Goal: Information Seeking & Learning: Learn about a topic

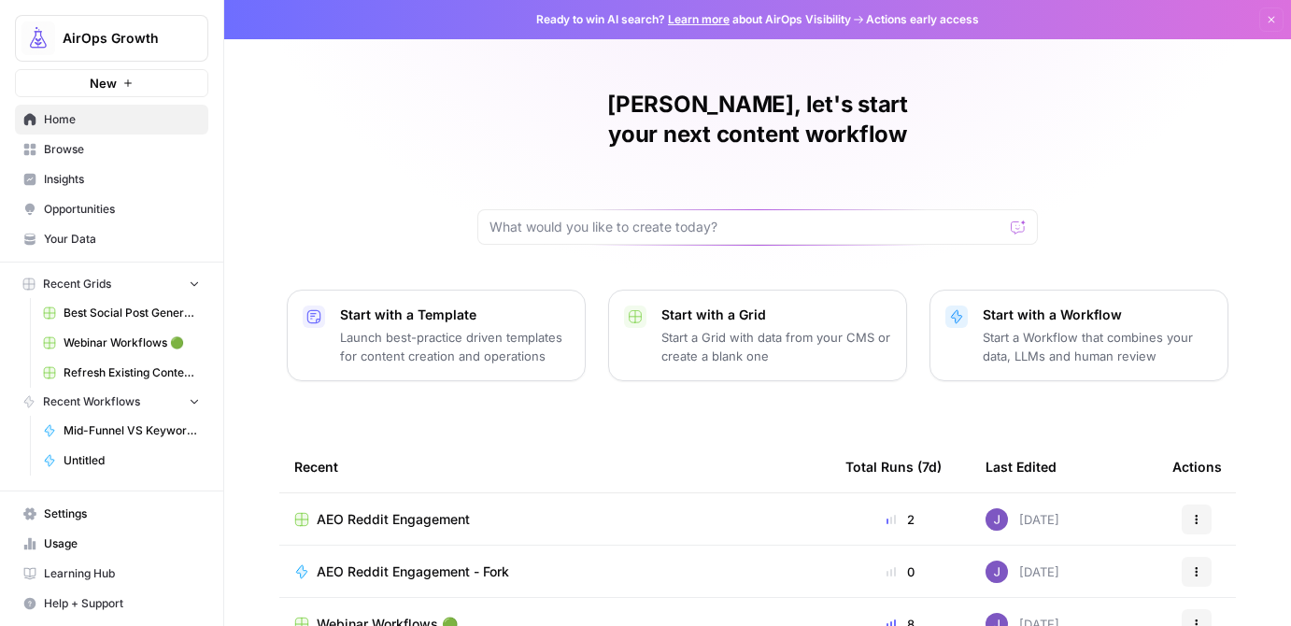
click at [64, 210] on span "Opportunities" at bounding box center [122, 209] width 156 height 17
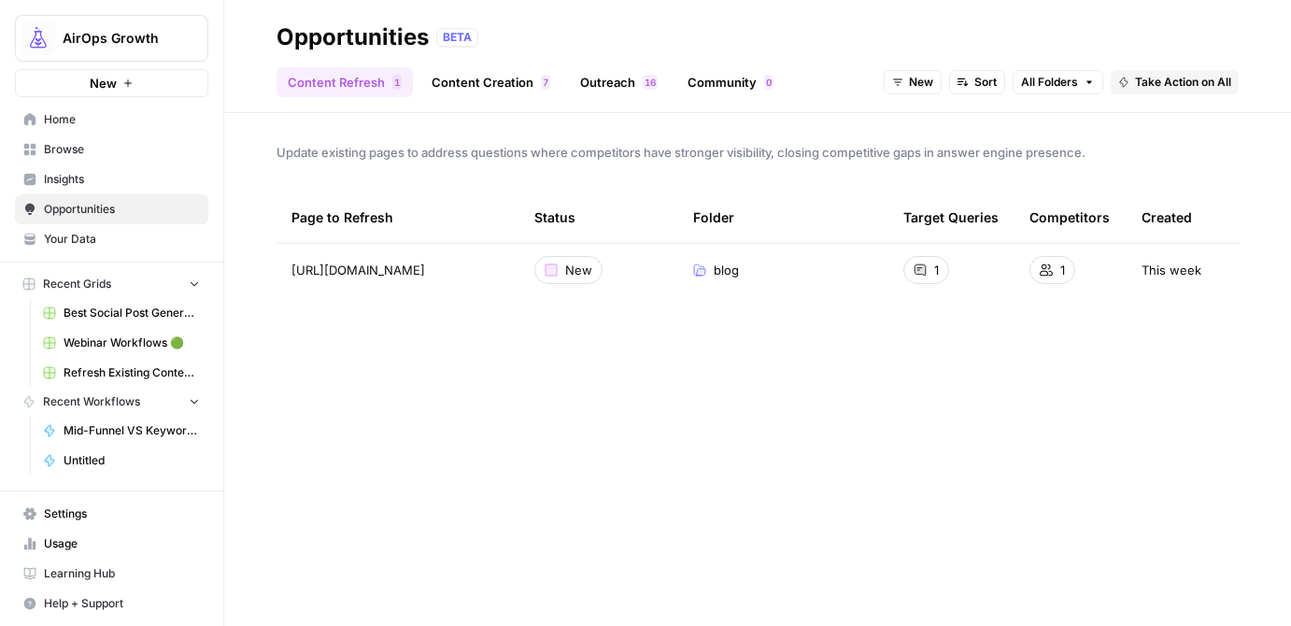
click at [613, 84] on link "Outreach 6 1" at bounding box center [619, 82] width 100 height 30
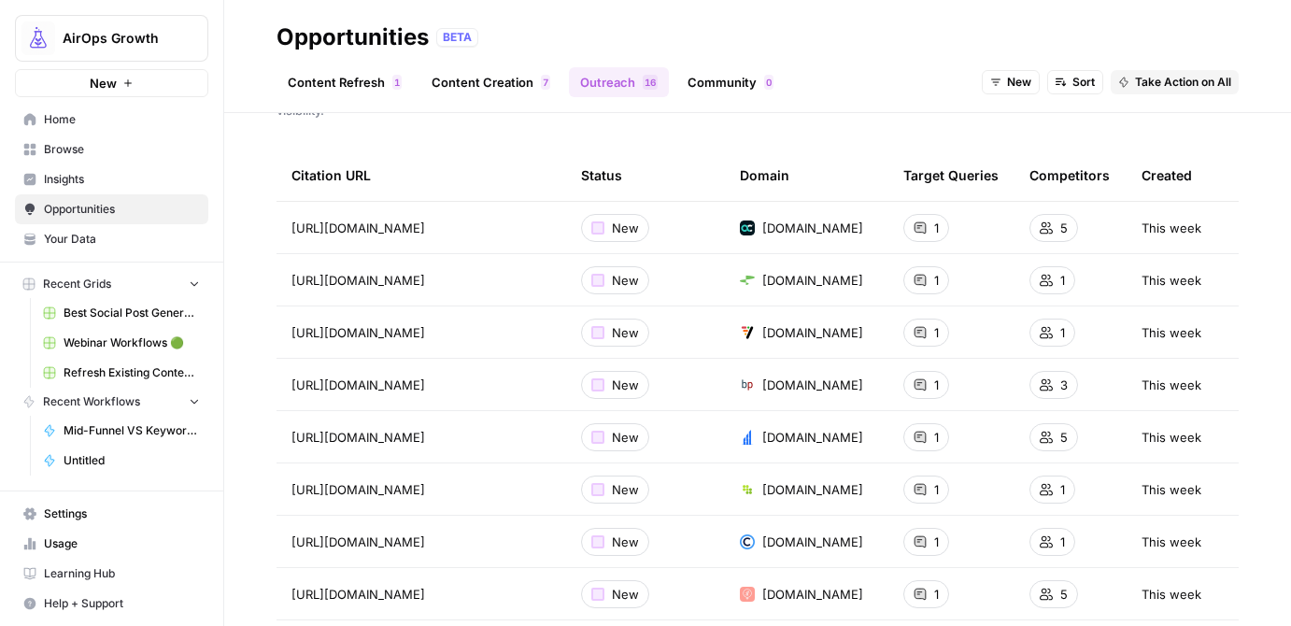
scroll to position [106, 0]
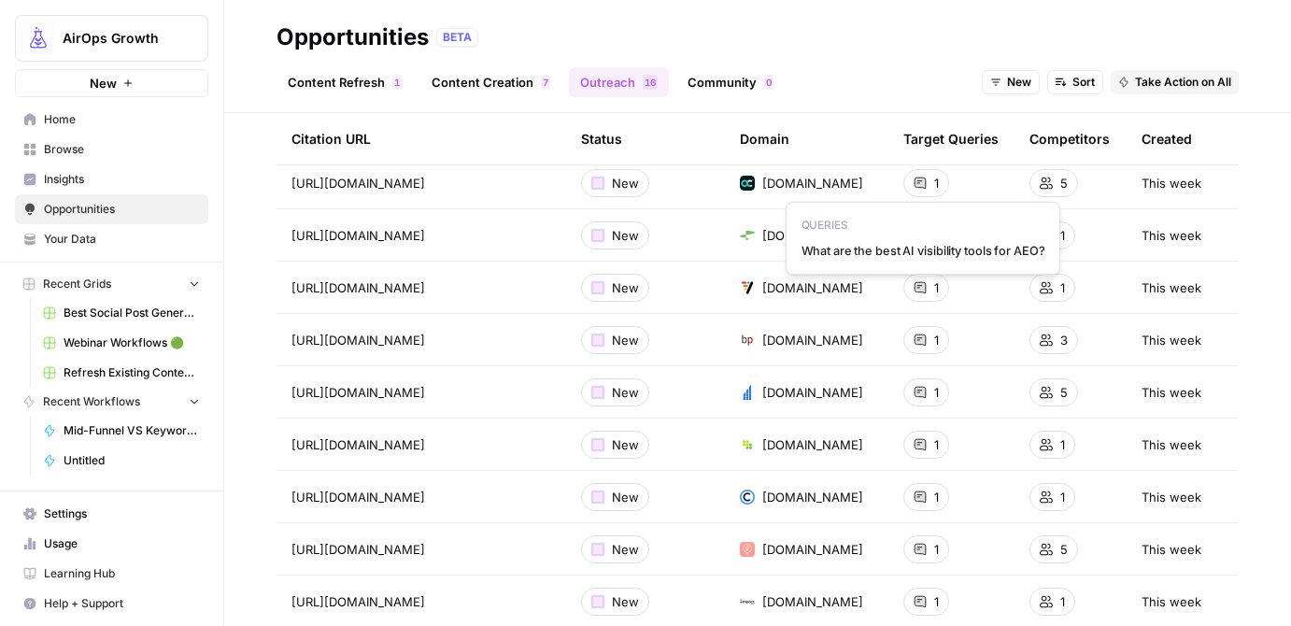
click at [921, 180] on icon at bounding box center [920, 183] width 11 height 11
click at [425, 184] on span "[URL][DOMAIN_NAME]" at bounding box center [358, 183] width 134 height 19
click at [927, 184] on div "1" at bounding box center [926, 183] width 46 height 28
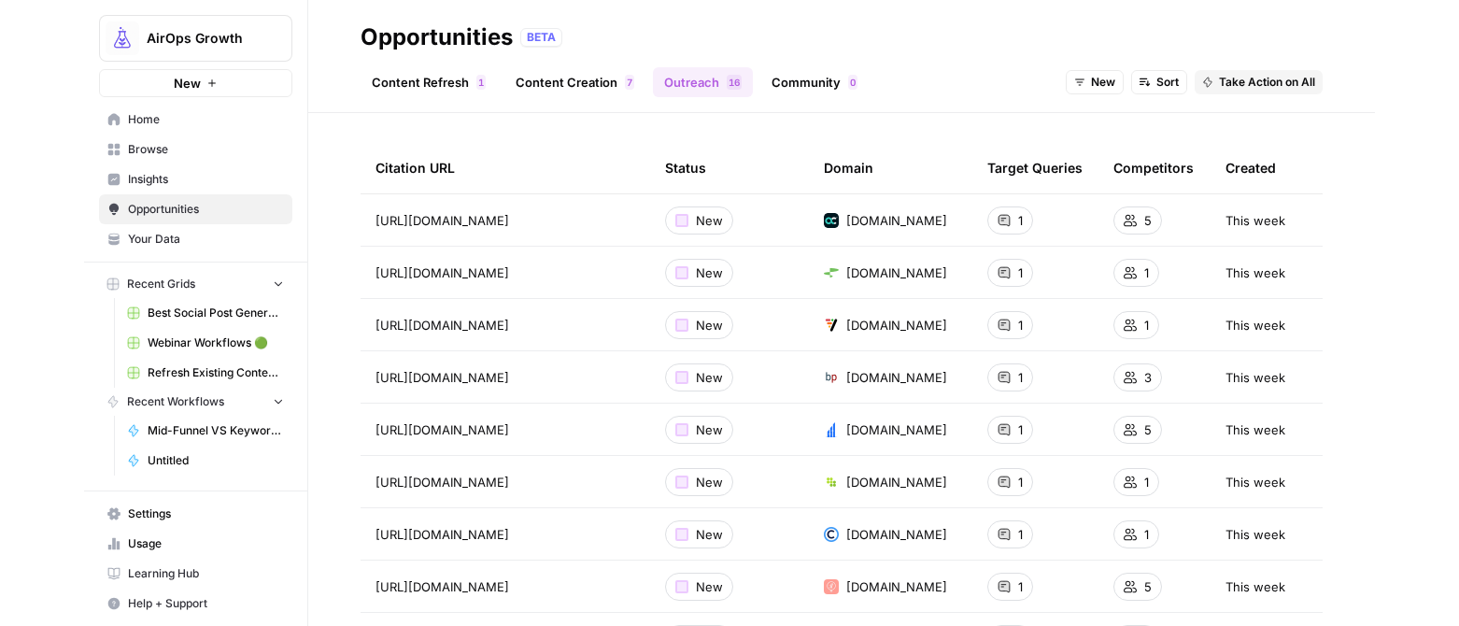
scroll to position [66, 0]
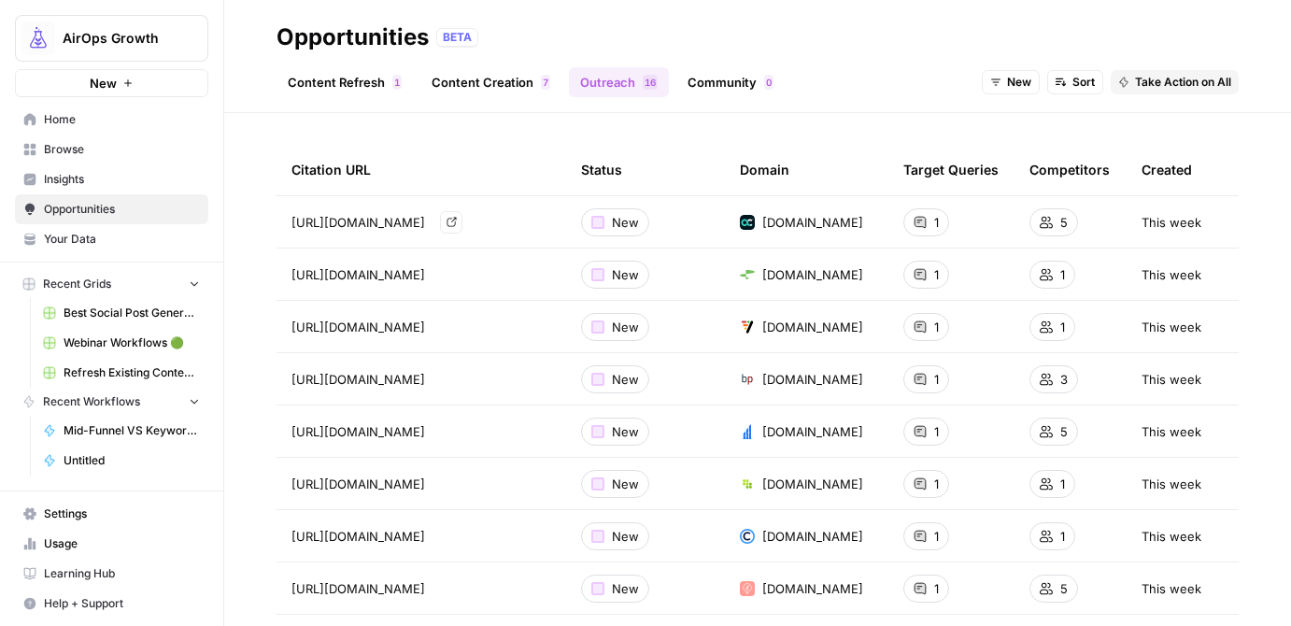
click at [370, 223] on span "[URL][DOMAIN_NAME]" at bounding box center [358, 222] width 134 height 19
click at [370, 223] on span "https://www.andersoncollaborative.com/best-ai-seo-tools/" at bounding box center [358, 222] width 134 height 19
click at [917, 217] on icon at bounding box center [920, 222] width 11 height 11
click at [912, 293] on span "What are the best AI visibility tools for AEO?" at bounding box center [923, 289] width 249 height 19
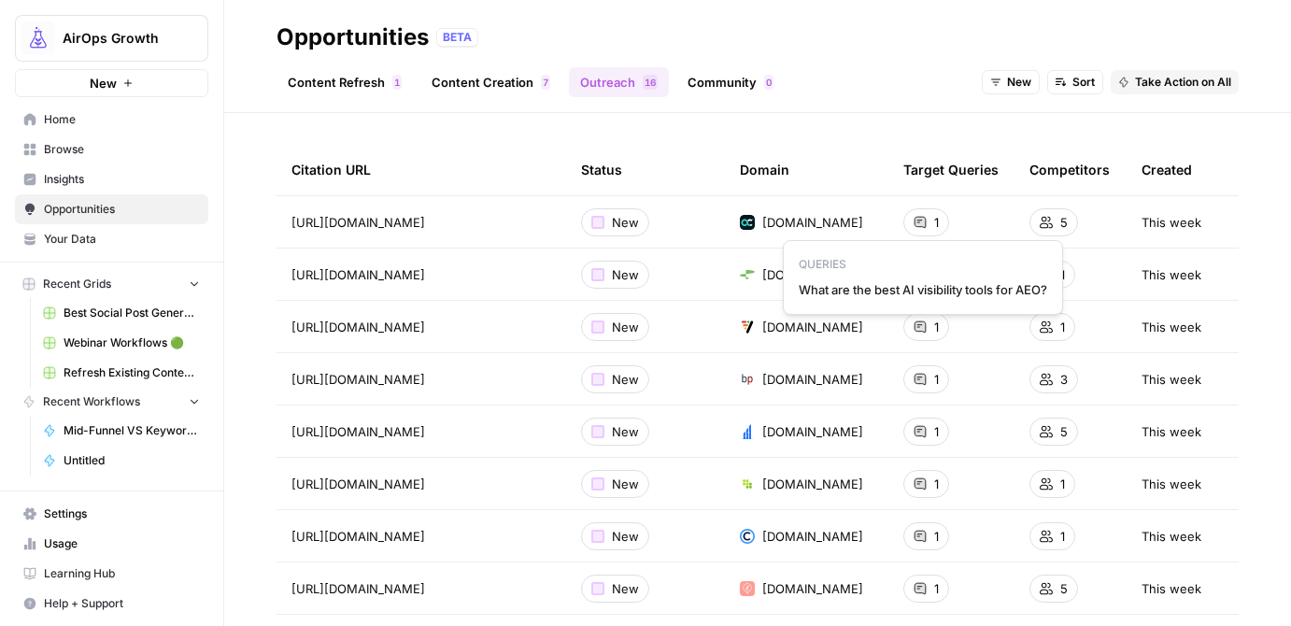
click at [912, 293] on span "What are the best AI visibility tools for AEO?" at bounding box center [923, 289] width 249 height 19
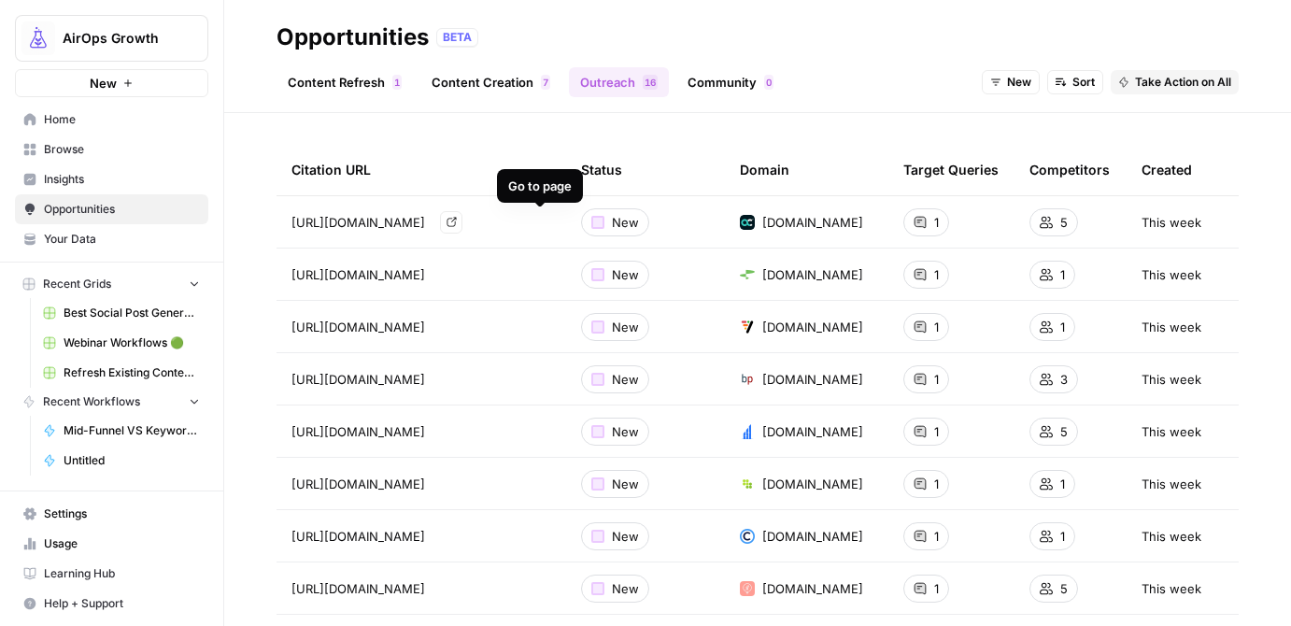
click at [457, 222] on icon "Go to page https://www.andersoncollaborative.com/best-ai-seo-tools/" at bounding box center [452, 222] width 10 height 10
click at [457, 274] on icon "Go to page https://saastorm.io/blog/content-engineering/" at bounding box center [452, 274] width 10 height 10
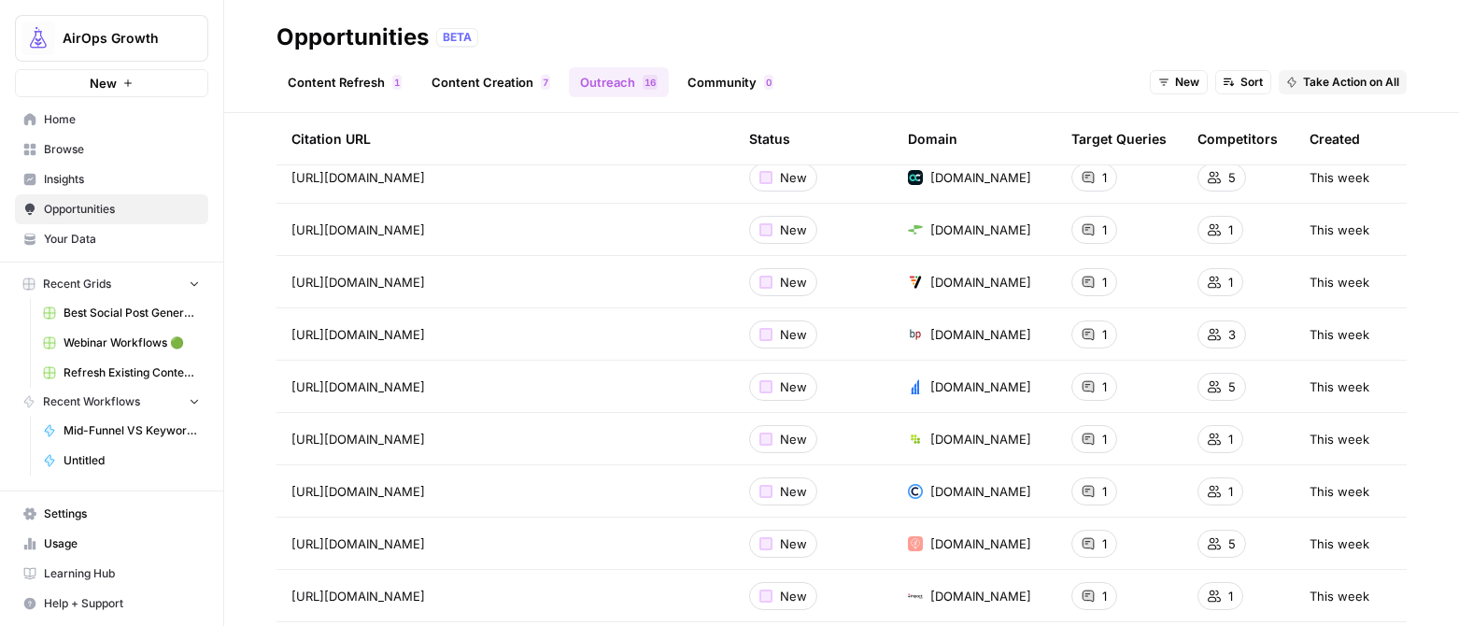
scroll to position [0, 0]
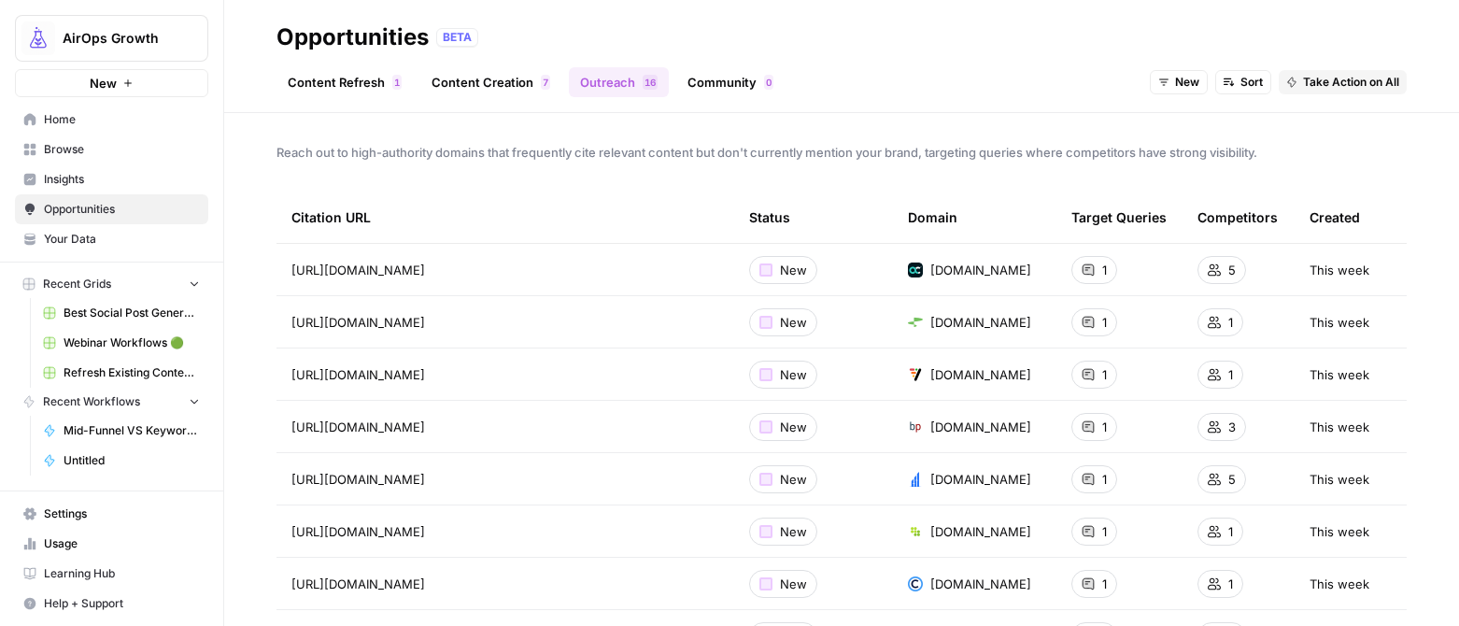
click at [741, 76] on link "Community 0" at bounding box center [730, 82] width 108 height 30
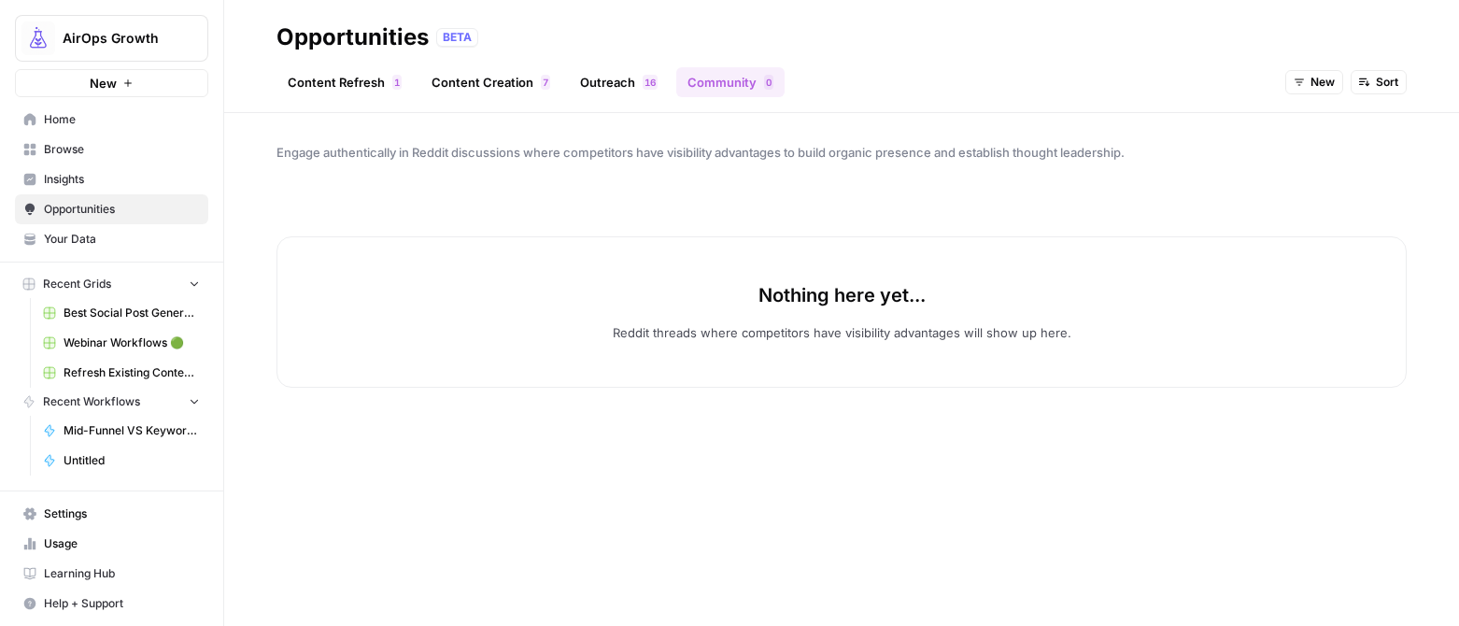
click at [77, 245] on span "Your Data" at bounding box center [122, 239] width 156 height 17
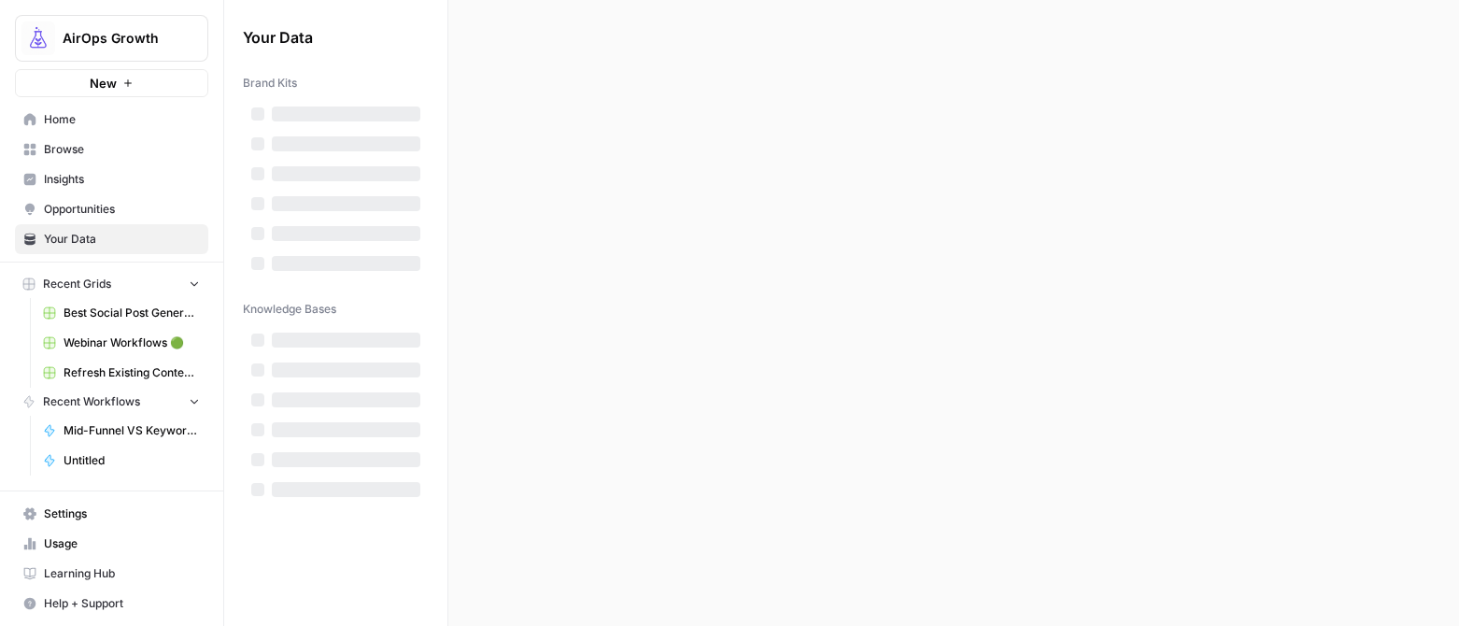
click at [77, 245] on span "Your Data" at bounding box center [122, 239] width 156 height 17
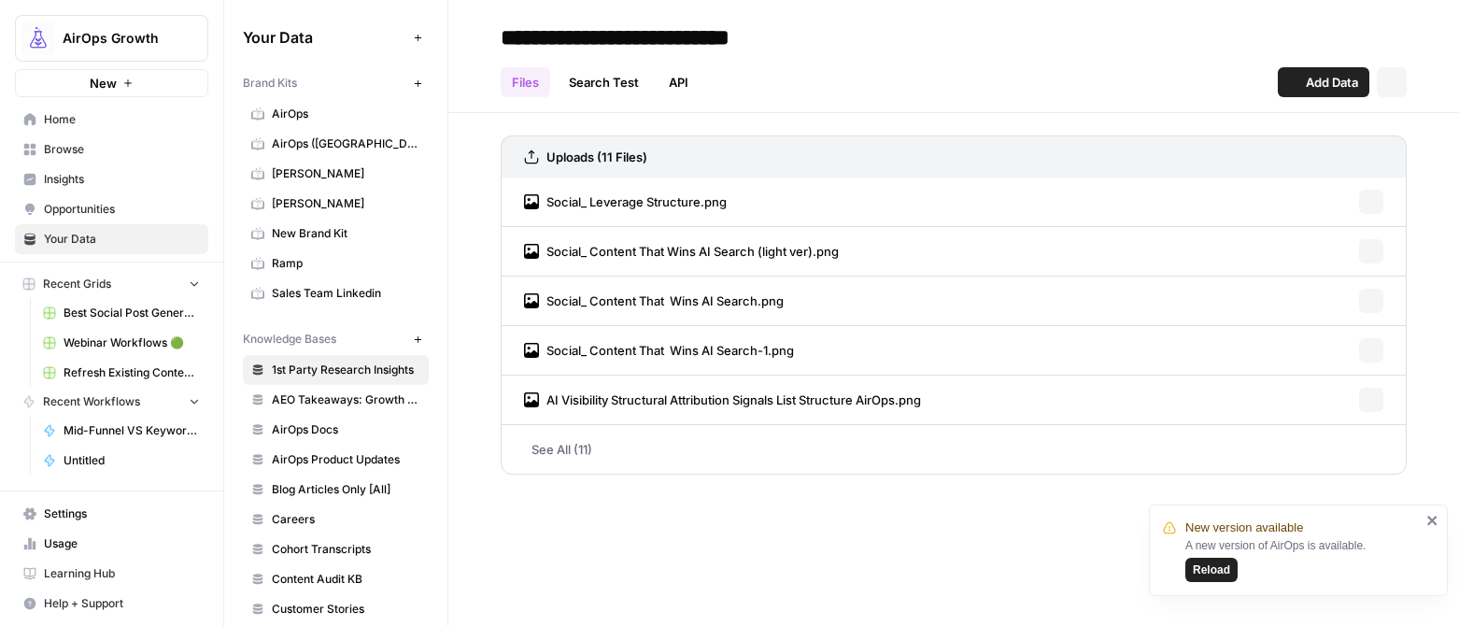
click at [72, 147] on span "Browse" at bounding box center [122, 149] width 156 height 17
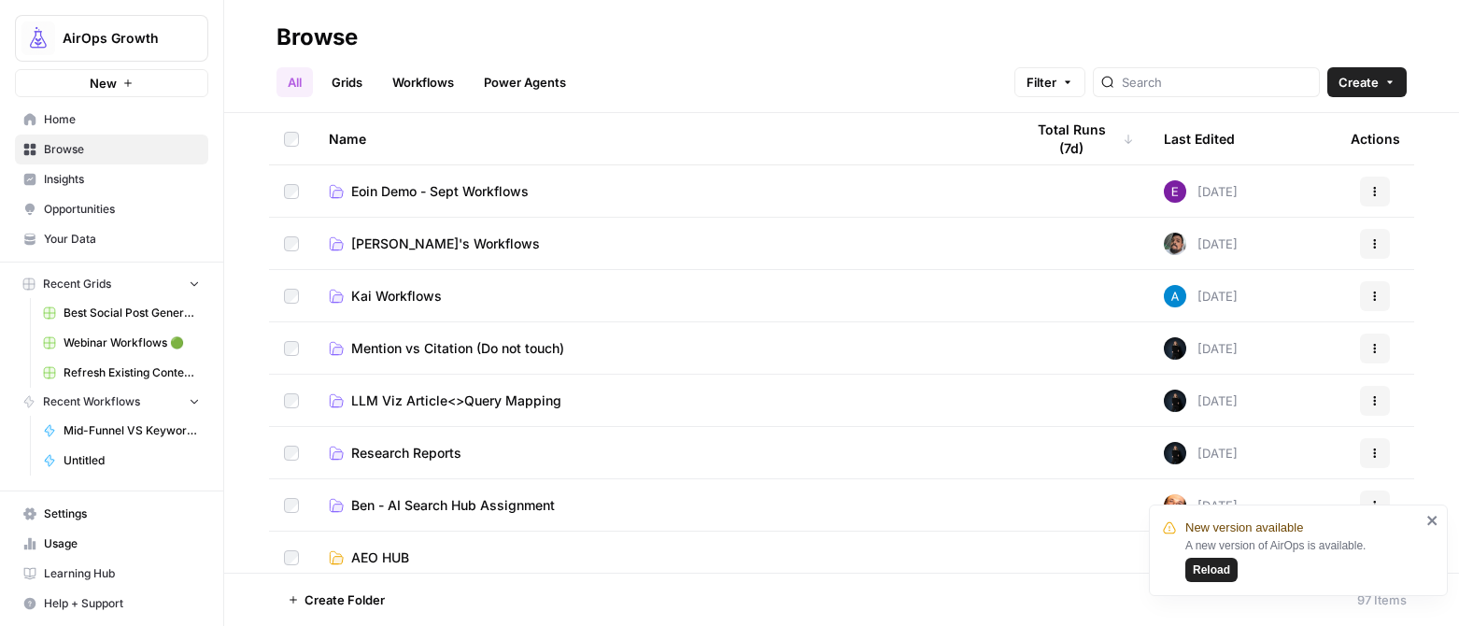
click at [359, 89] on link "Grids" at bounding box center [346, 82] width 53 height 30
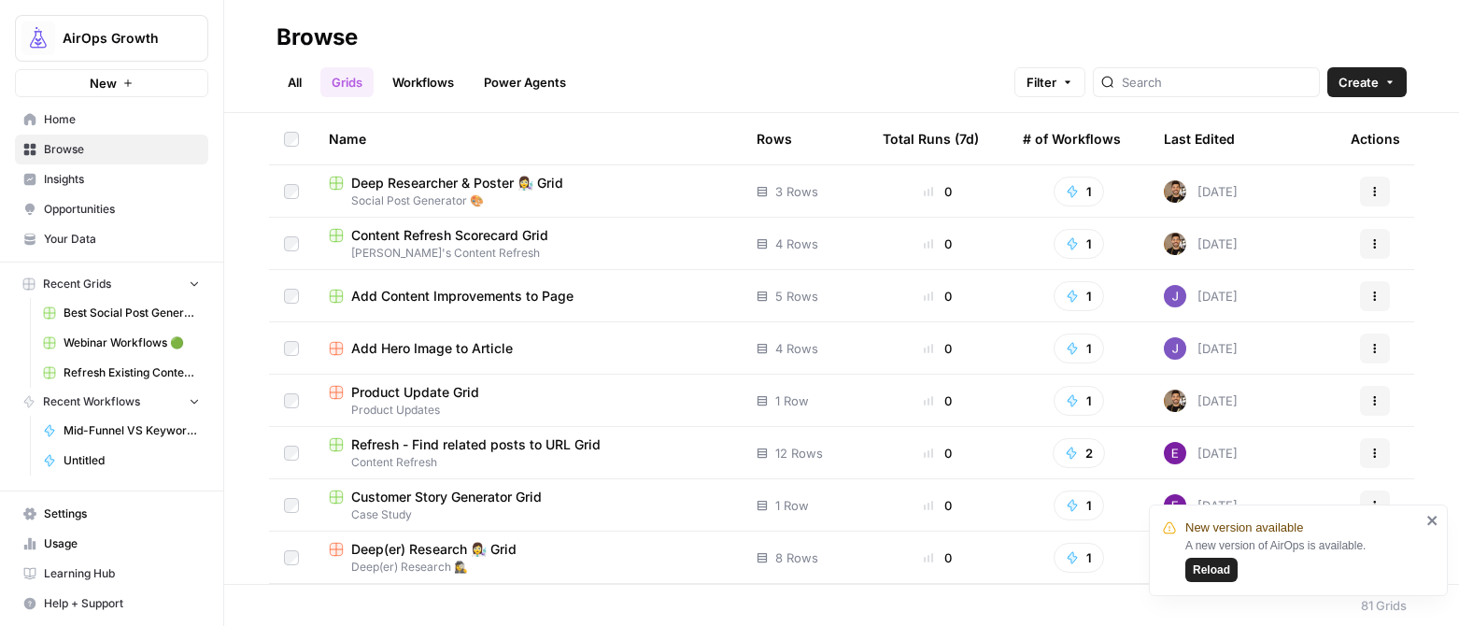
click at [1194, 144] on div "Last Edited" at bounding box center [1199, 138] width 71 height 51
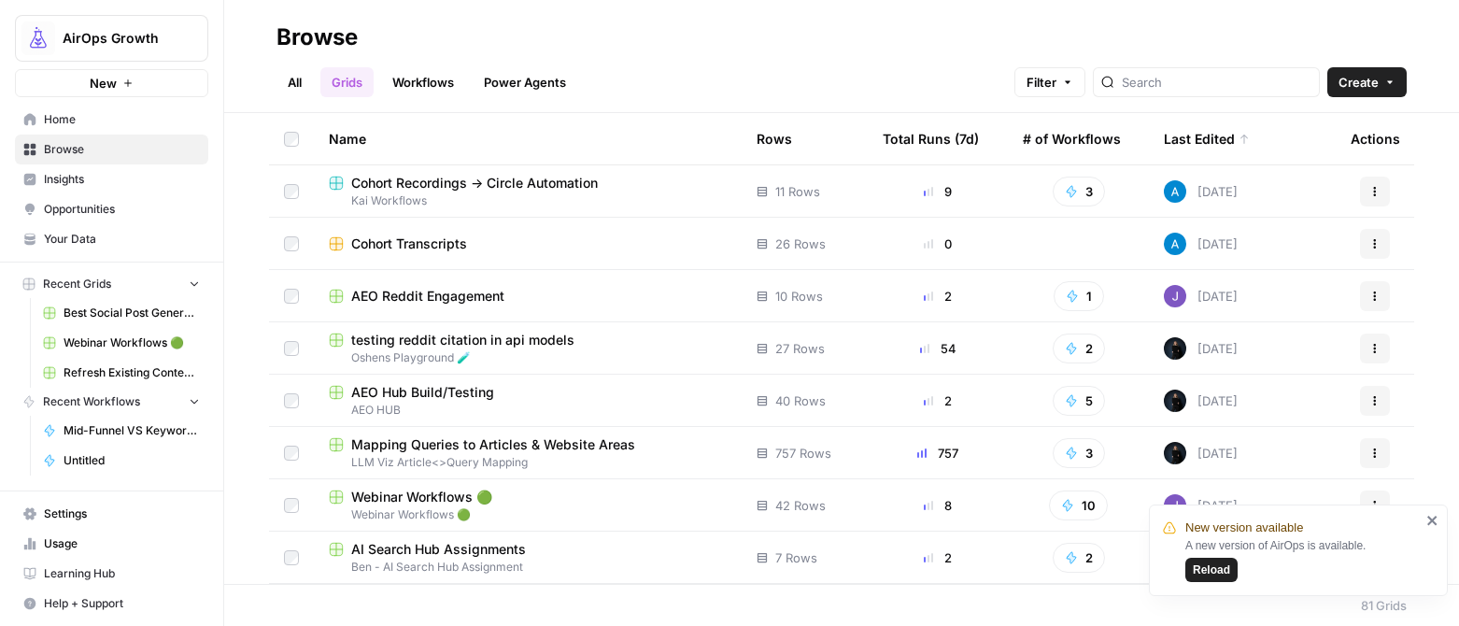
click at [472, 296] on span "AEO Reddit Engagement" at bounding box center [427, 296] width 153 height 19
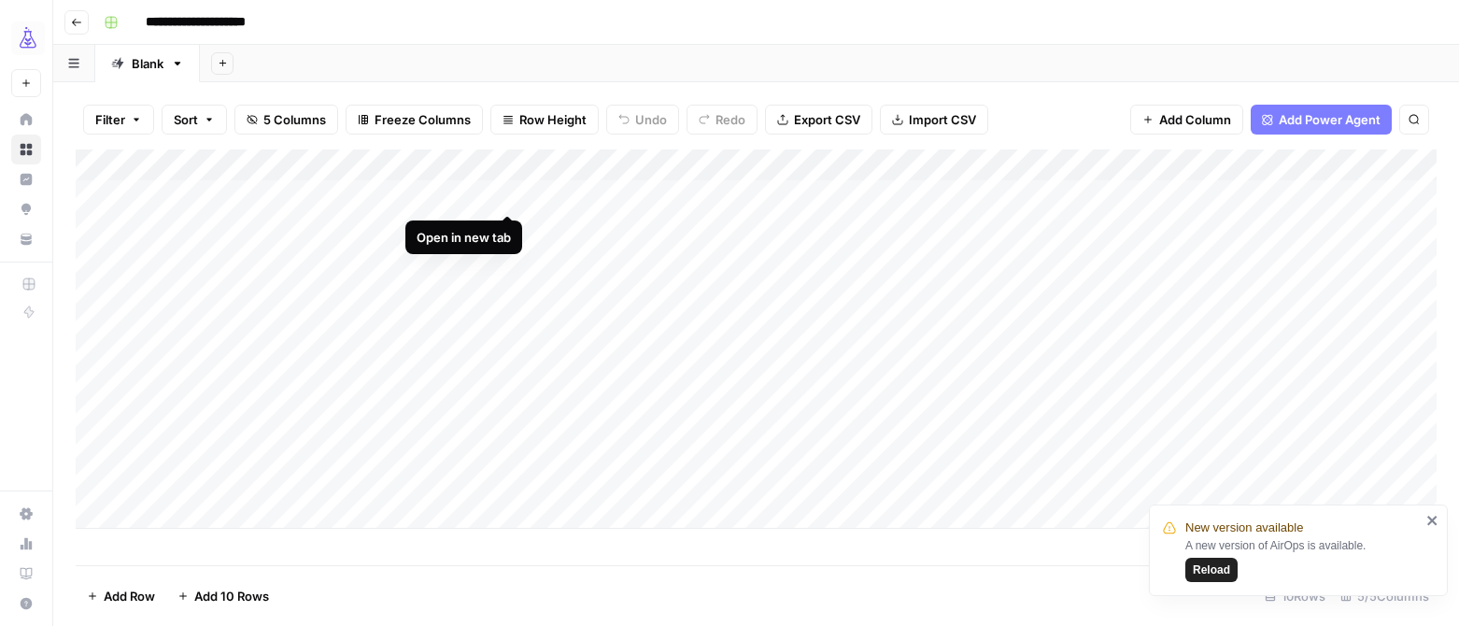
click at [507, 196] on div "Add Column" at bounding box center [756, 338] width 1361 height 379
click at [711, 167] on div "Add Column" at bounding box center [756, 338] width 1361 height 379
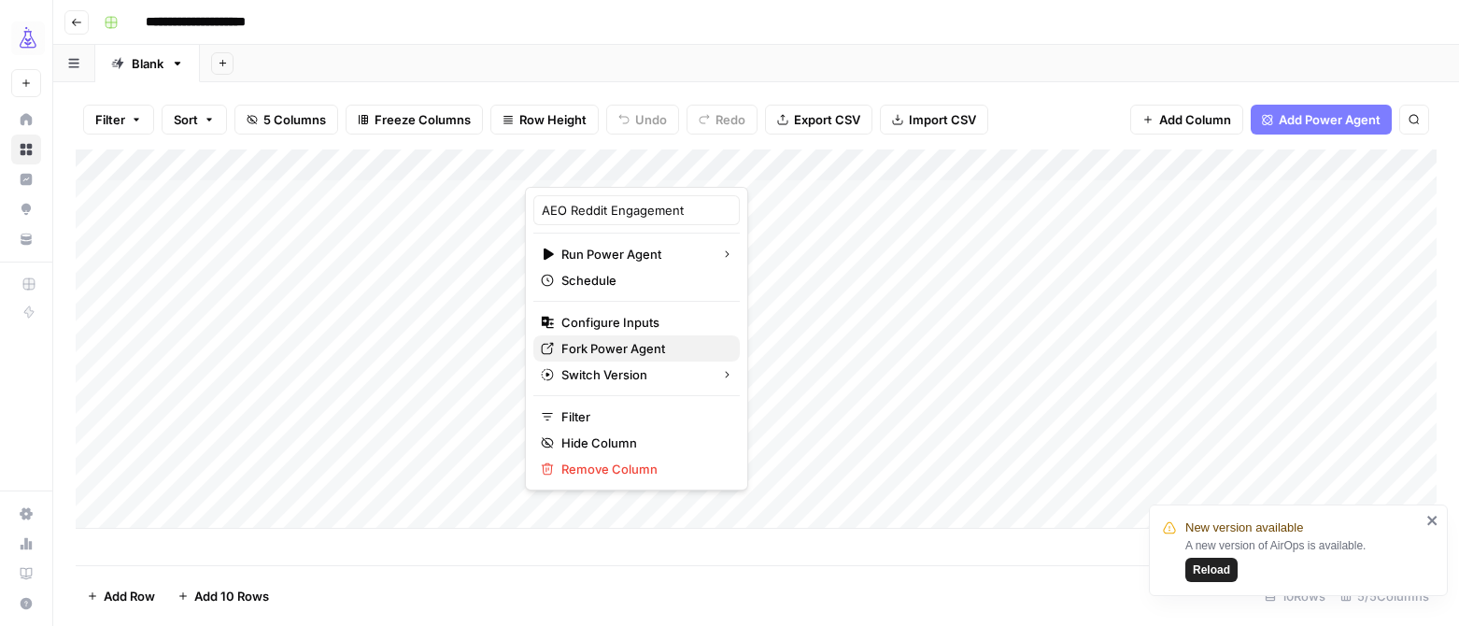
click at [615, 344] on span "Fork Power Agent" at bounding box center [642, 348] width 163 height 19
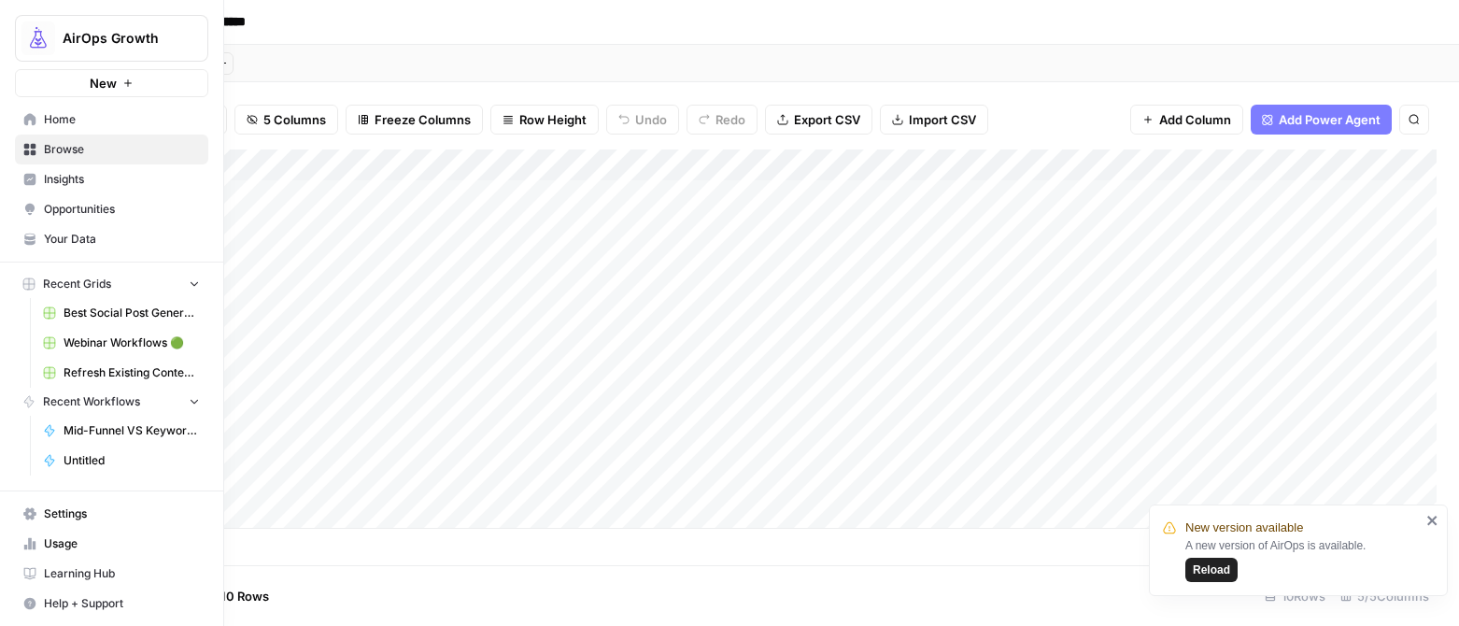
click at [108, 28] on button "AirOps Growth" at bounding box center [111, 38] width 193 height 47
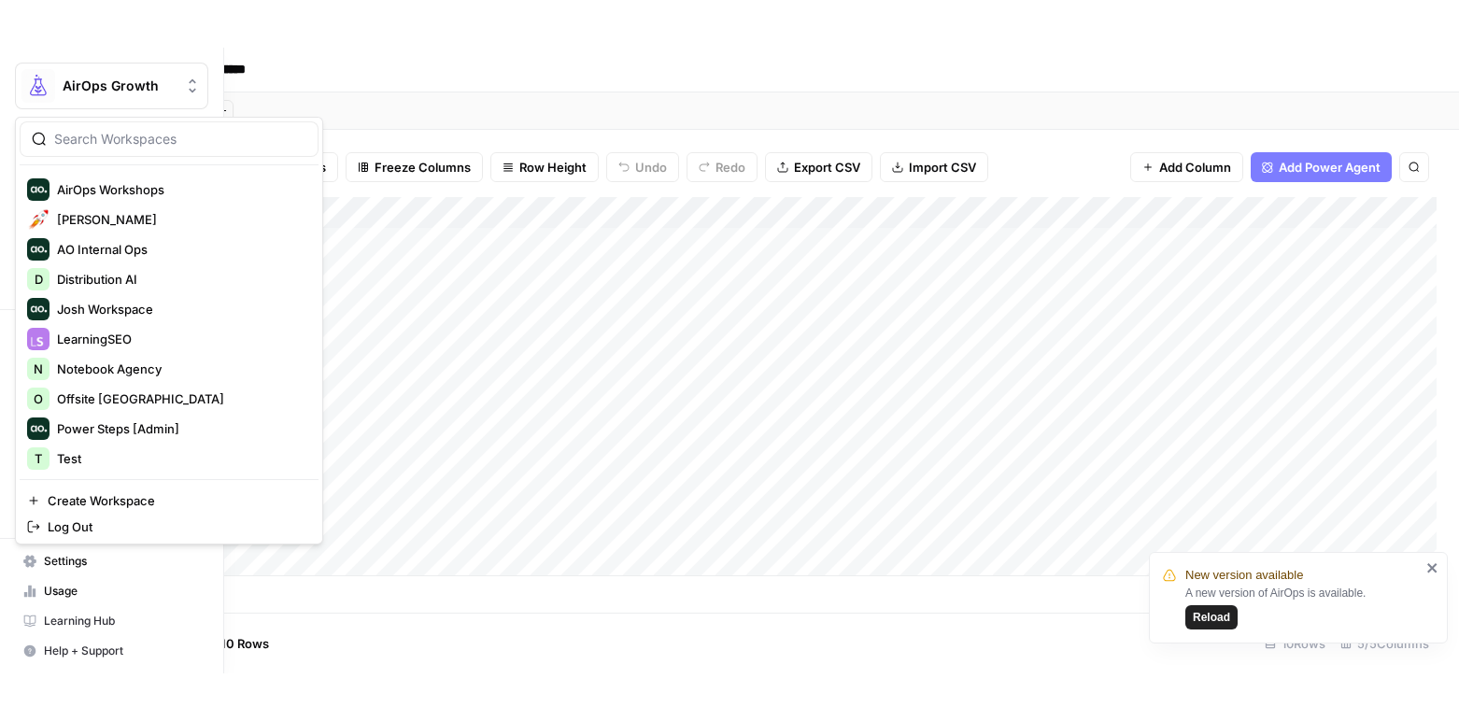
scroll to position [239, 0]
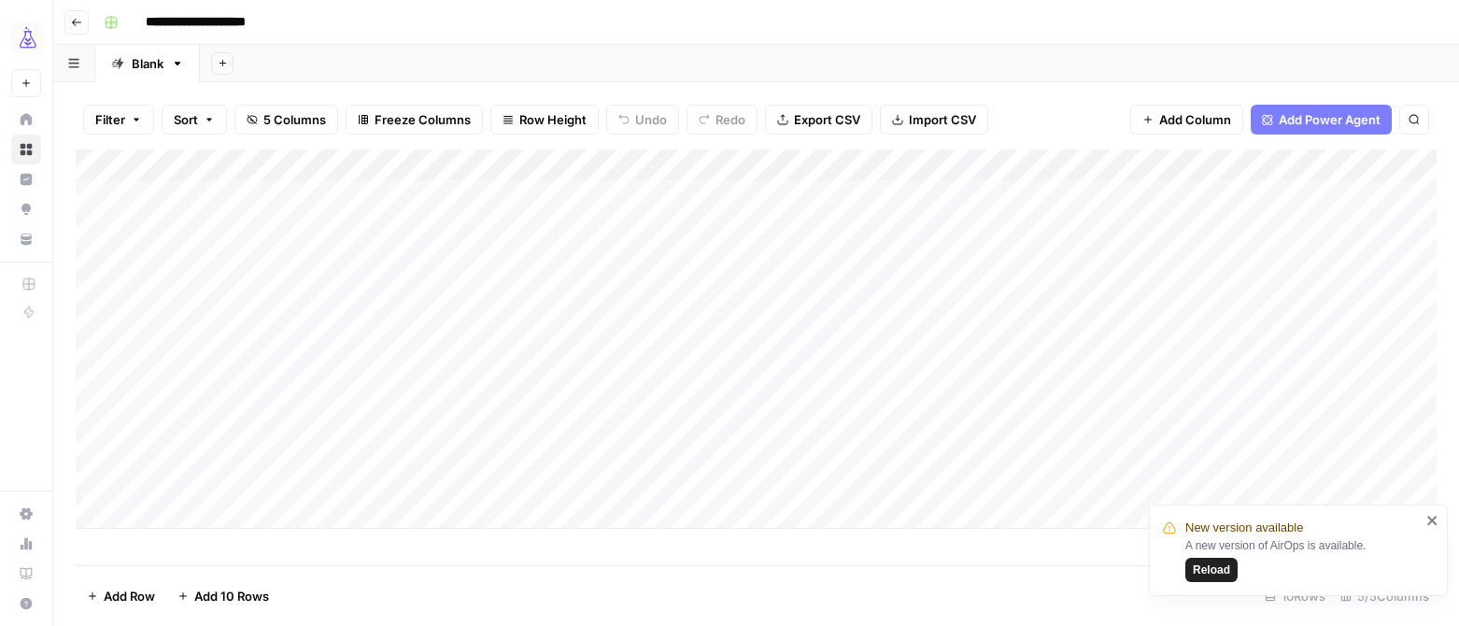
click at [711, 163] on div "Add Column" at bounding box center [756, 338] width 1361 height 379
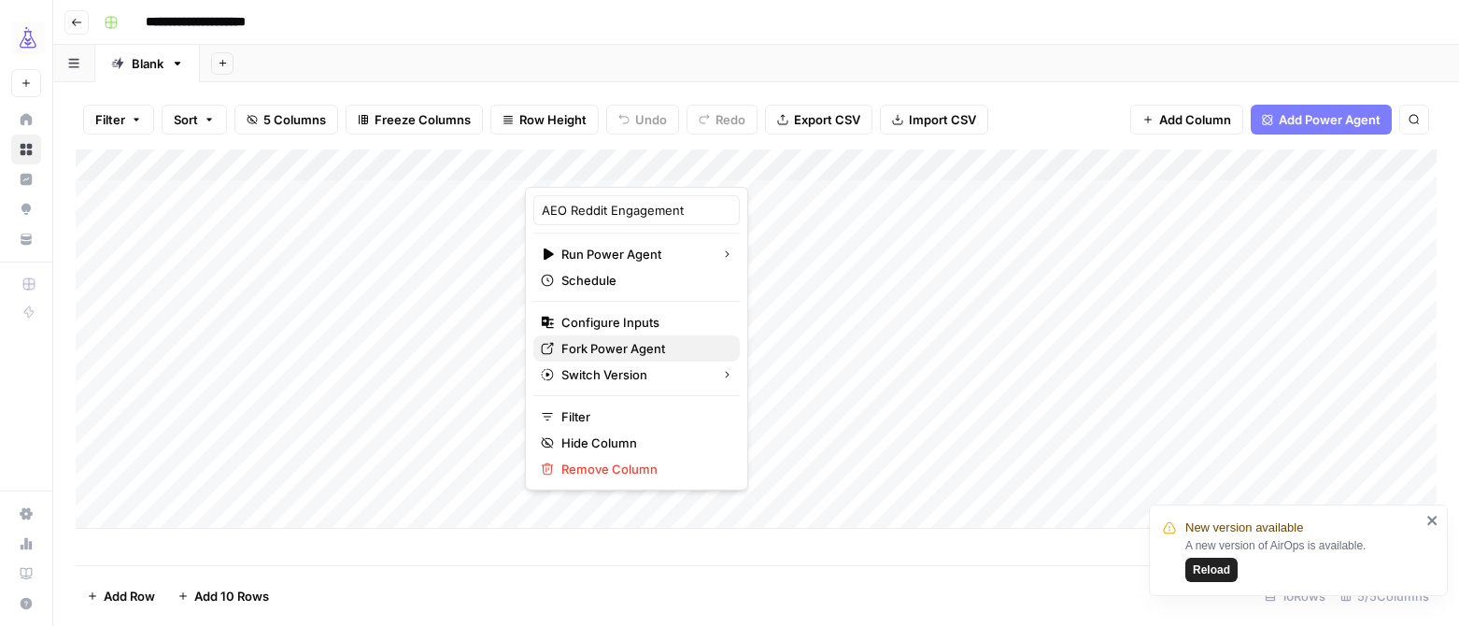
click at [625, 346] on span "Fork Power Agent" at bounding box center [642, 348] width 163 height 19
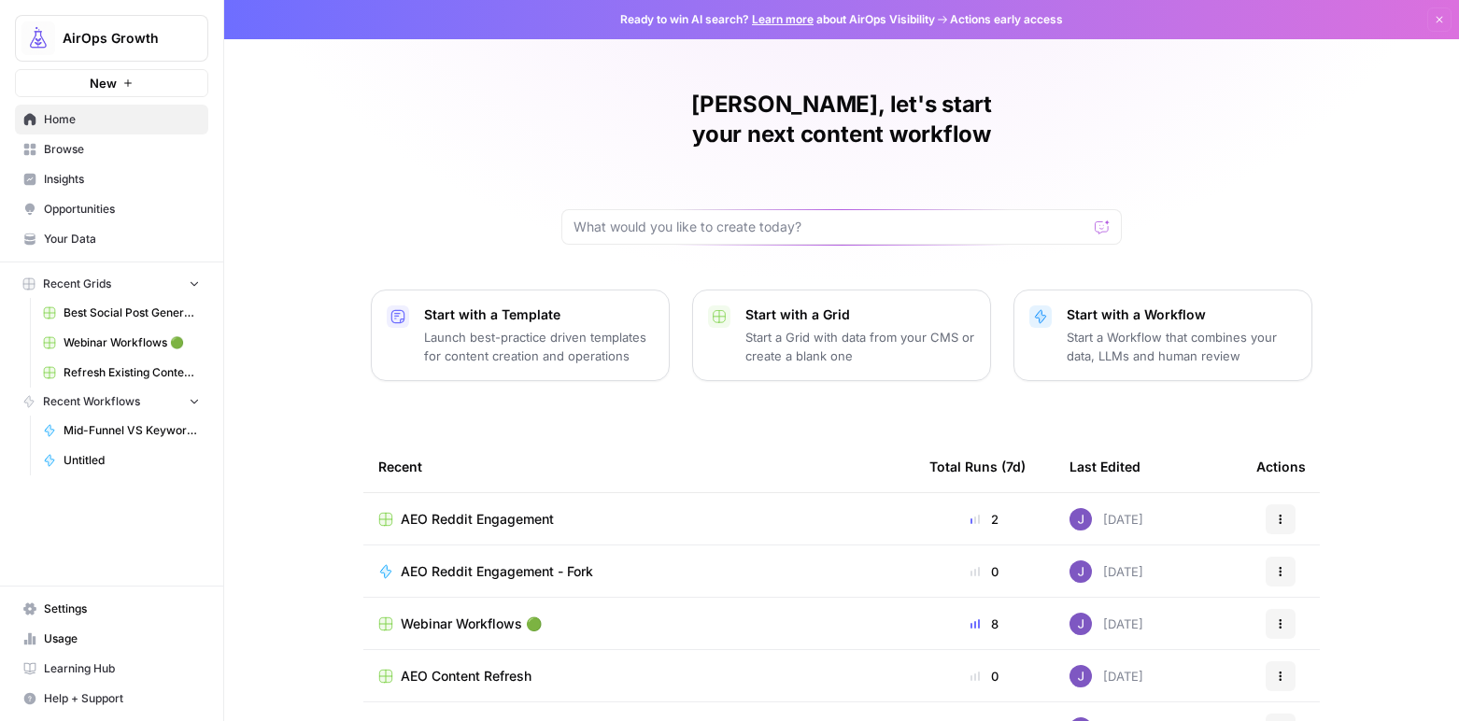
click at [56, 147] on span "Browse" at bounding box center [122, 149] width 156 height 17
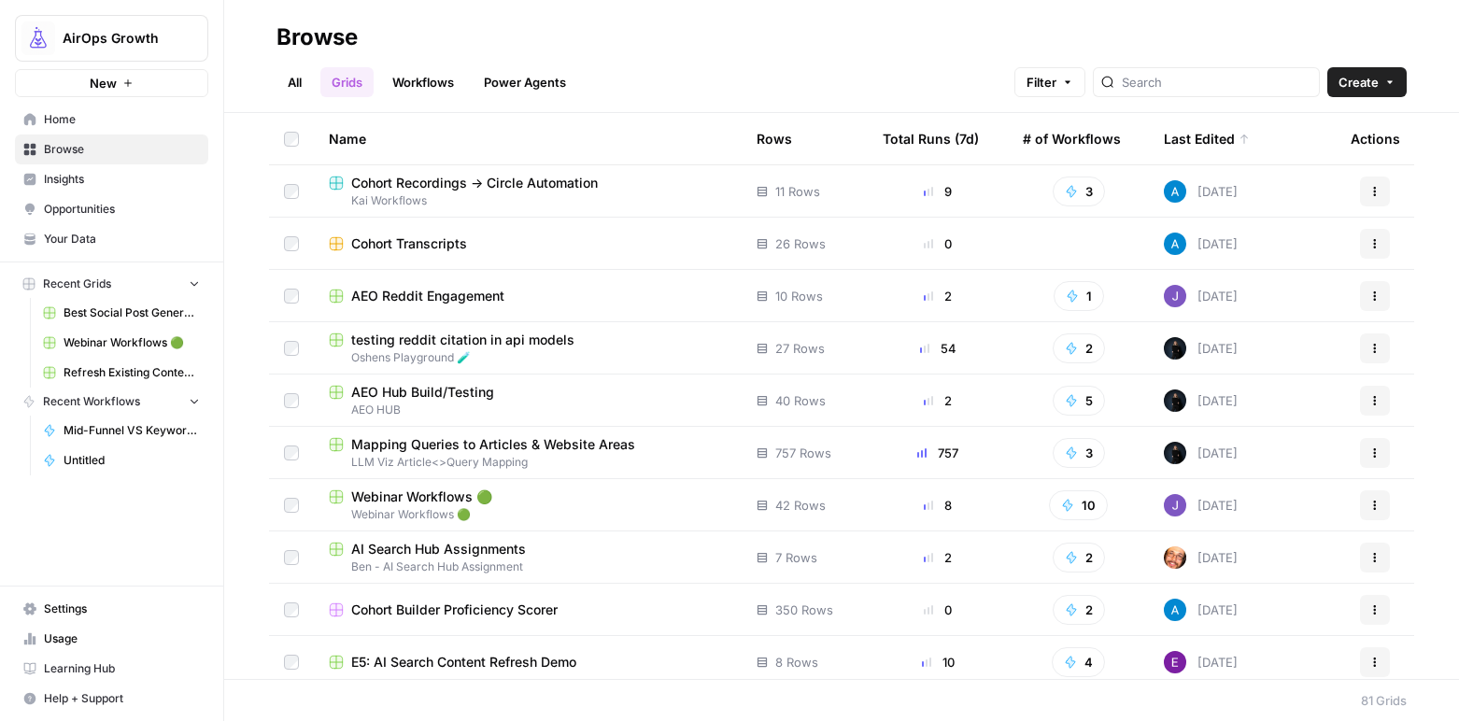
click at [427, 88] on link "Workflows" at bounding box center [423, 82] width 84 height 30
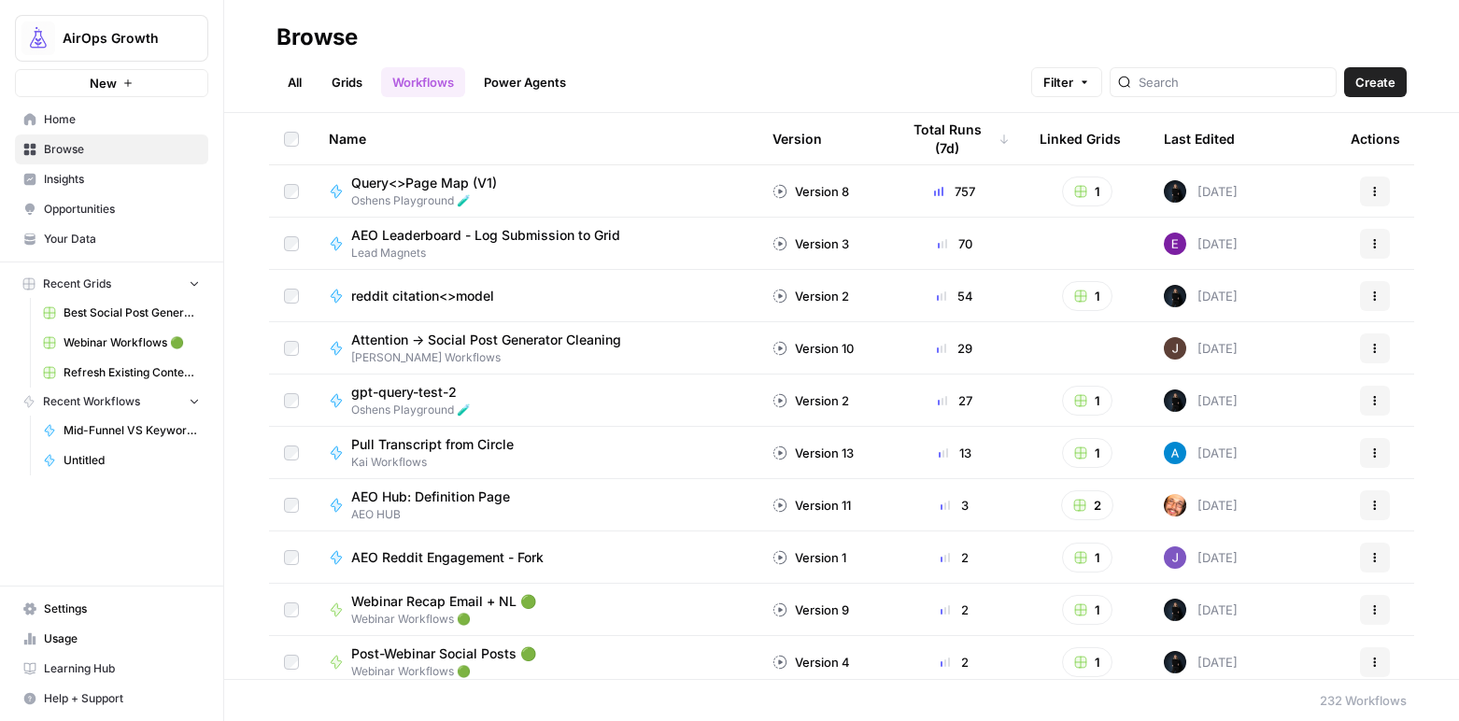
click at [290, 83] on link "All" at bounding box center [295, 82] width 36 height 30
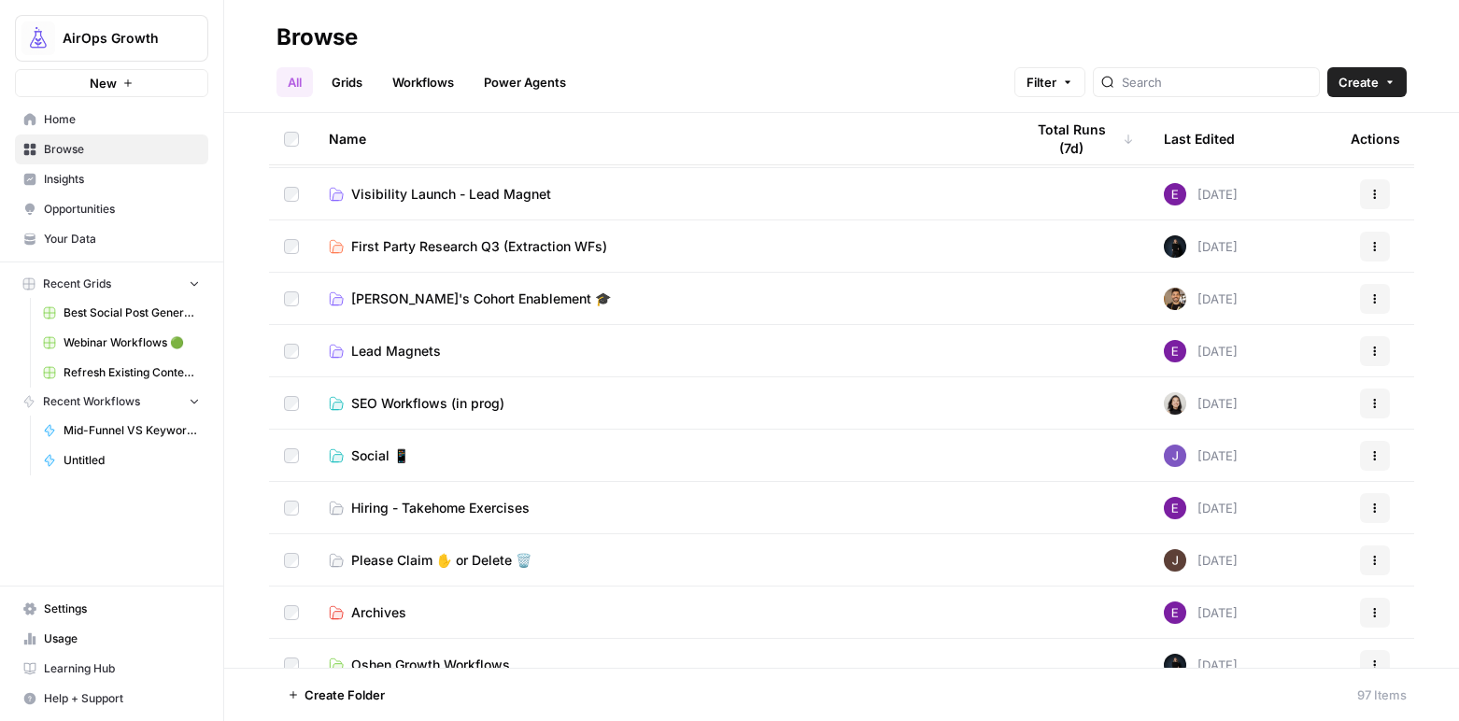
scroll to position [575, 0]
click at [397, 400] on span "SEO Workflows (in prog)" at bounding box center [427, 401] width 153 height 19
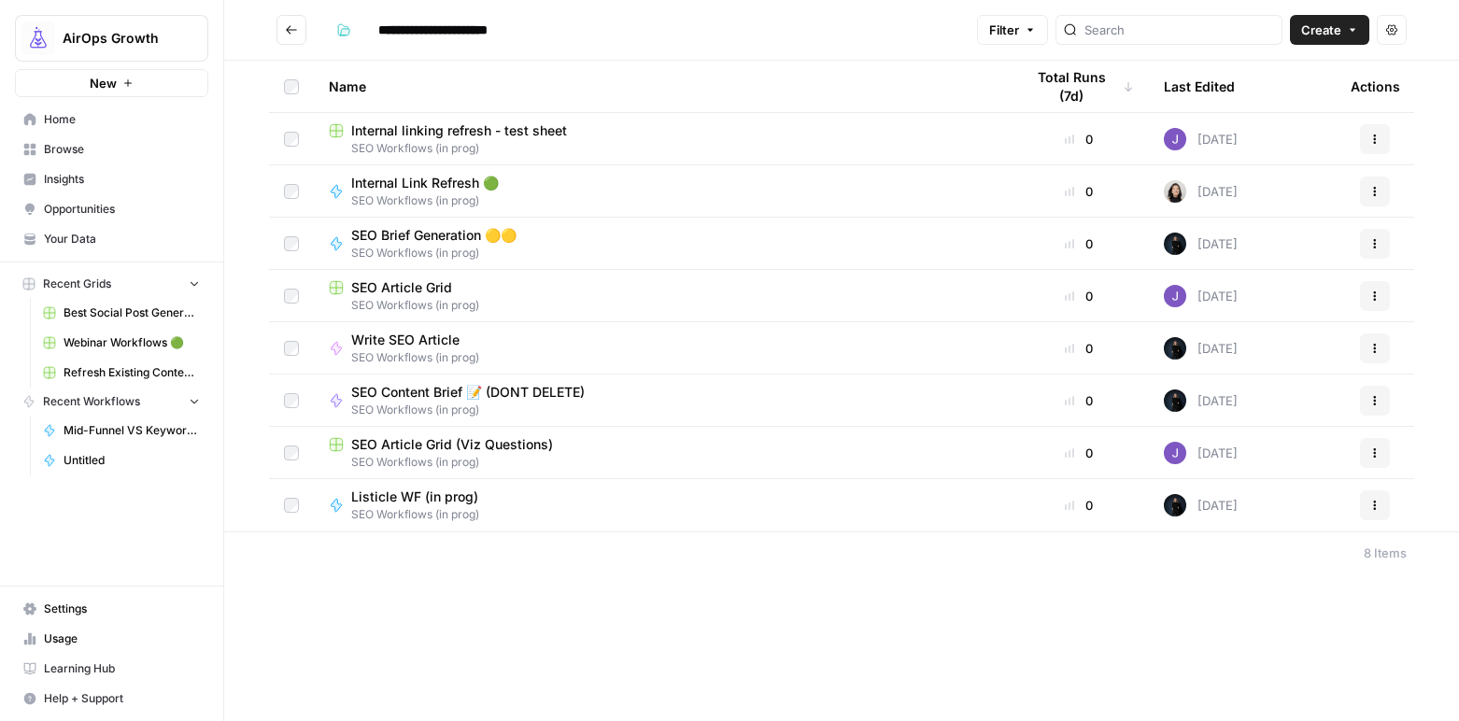
click at [419, 447] on span "SEO Article Grid (Viz Questions)" at bounding box center [452, 444] width 202 height 19
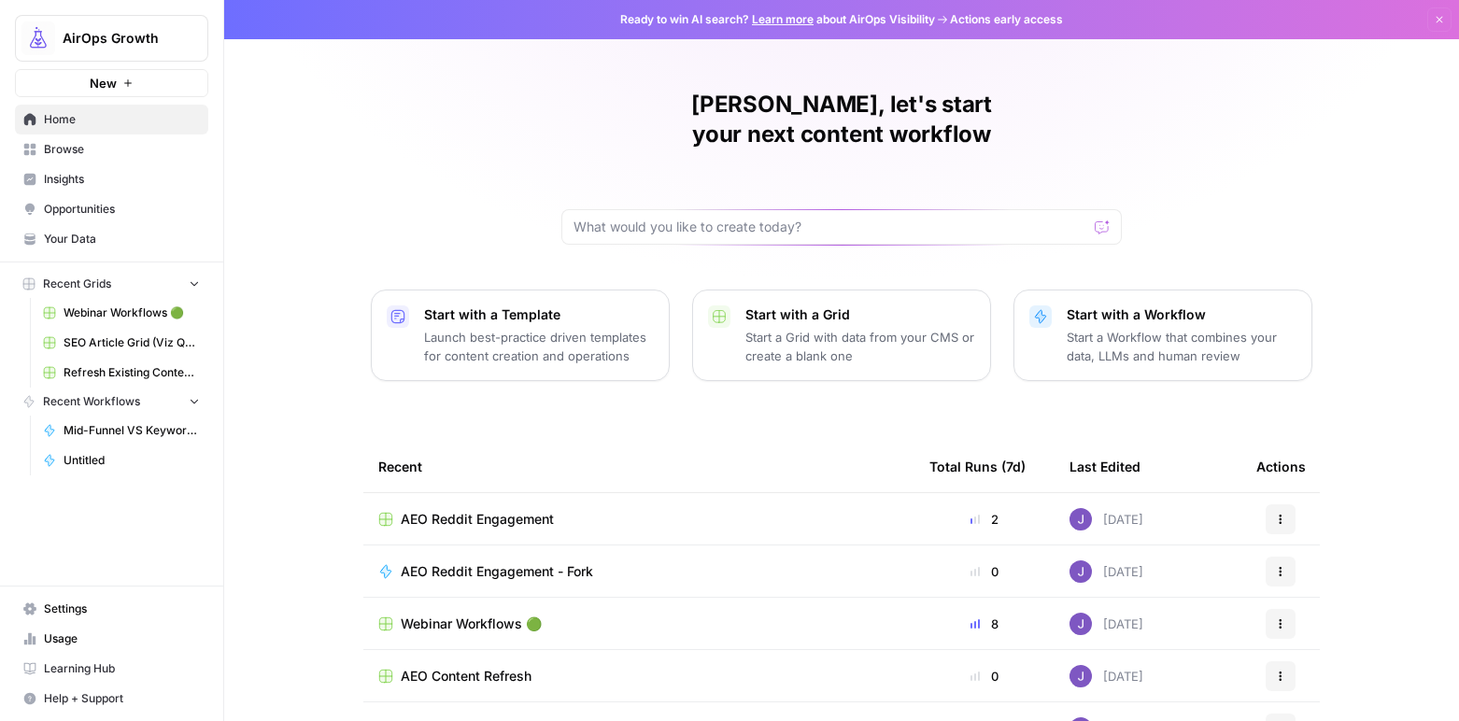
click at [64, 178] on span "Insights" at bounding box center [122, 179] width 156 height 17
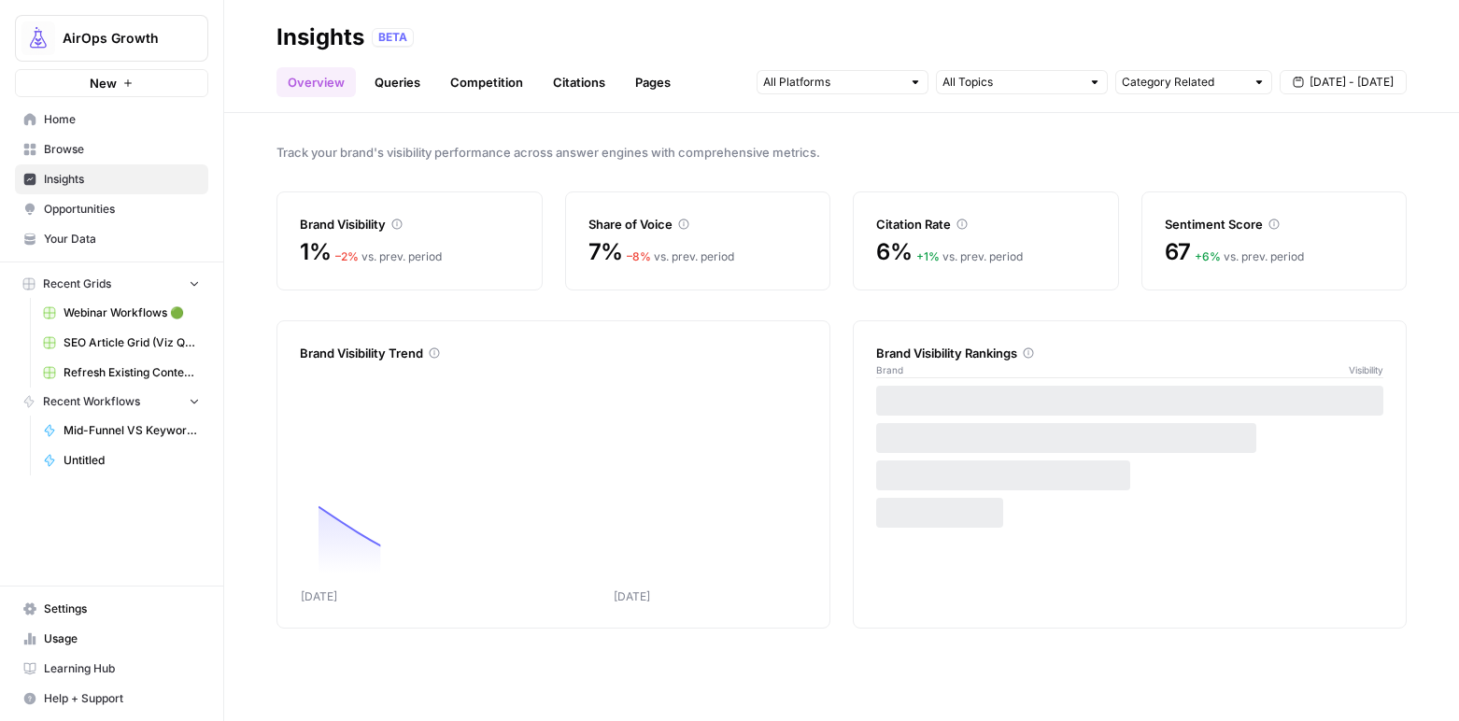
click at [403, 75] on link "Queries" at bounding box center [397, 82] width 68 height 30
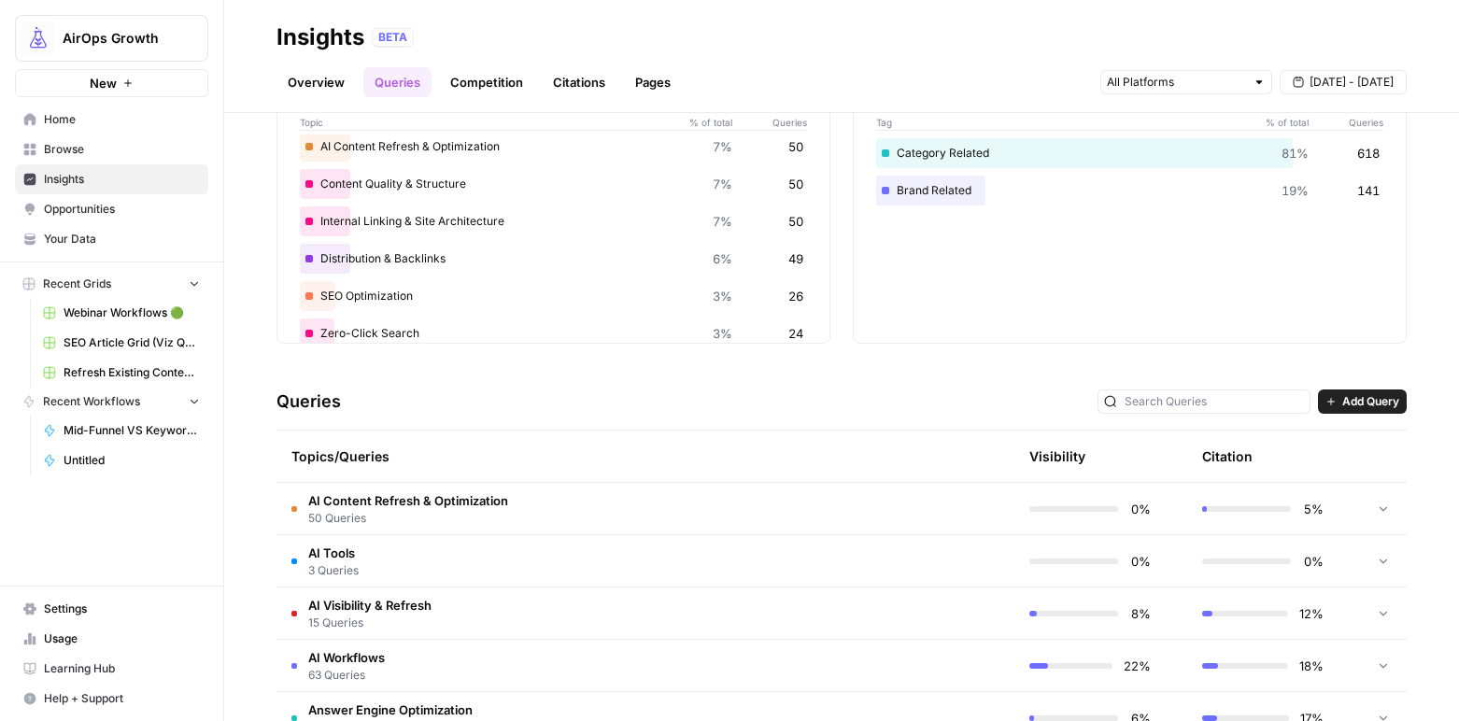
scroll to position [138, 0]
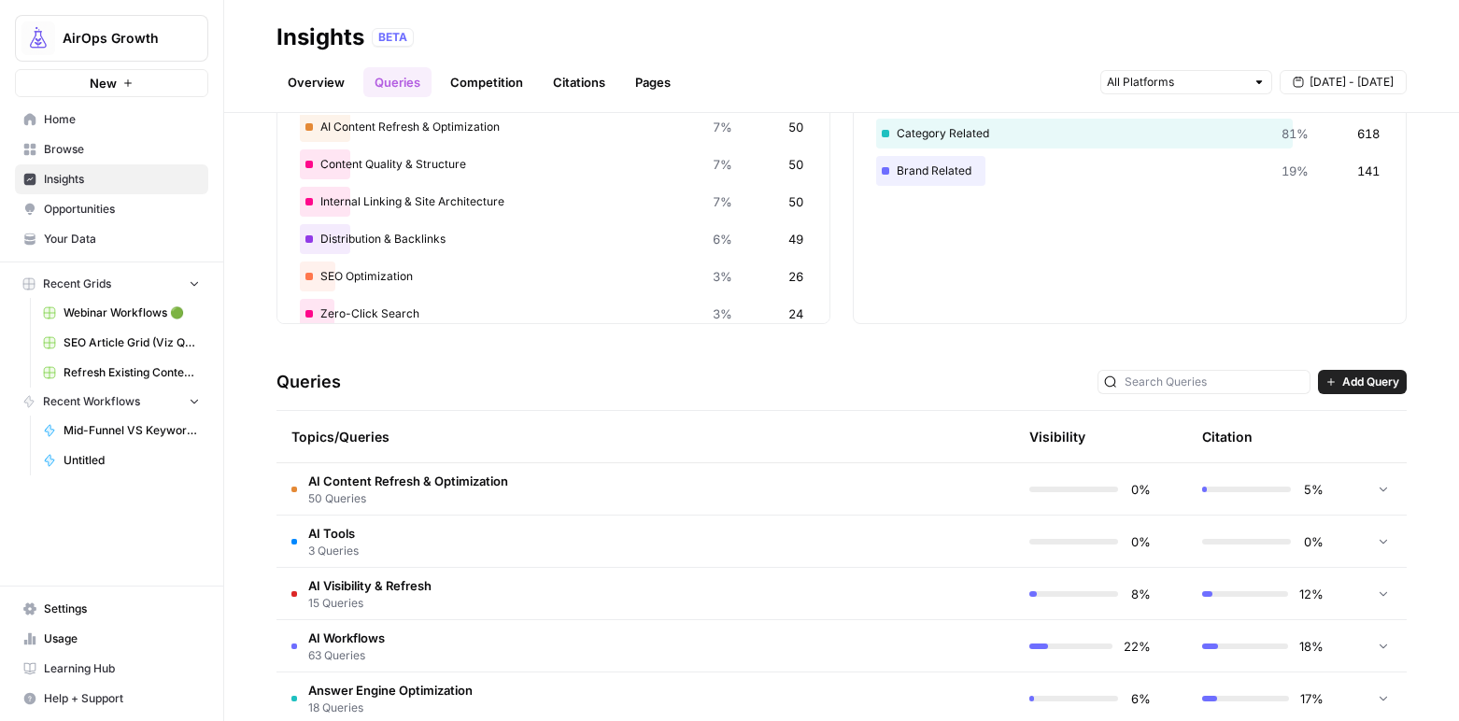
click at [419, 483] on span "AI Content Refresh & Optimization" at bounding box center [408, 481] width 200 height 19
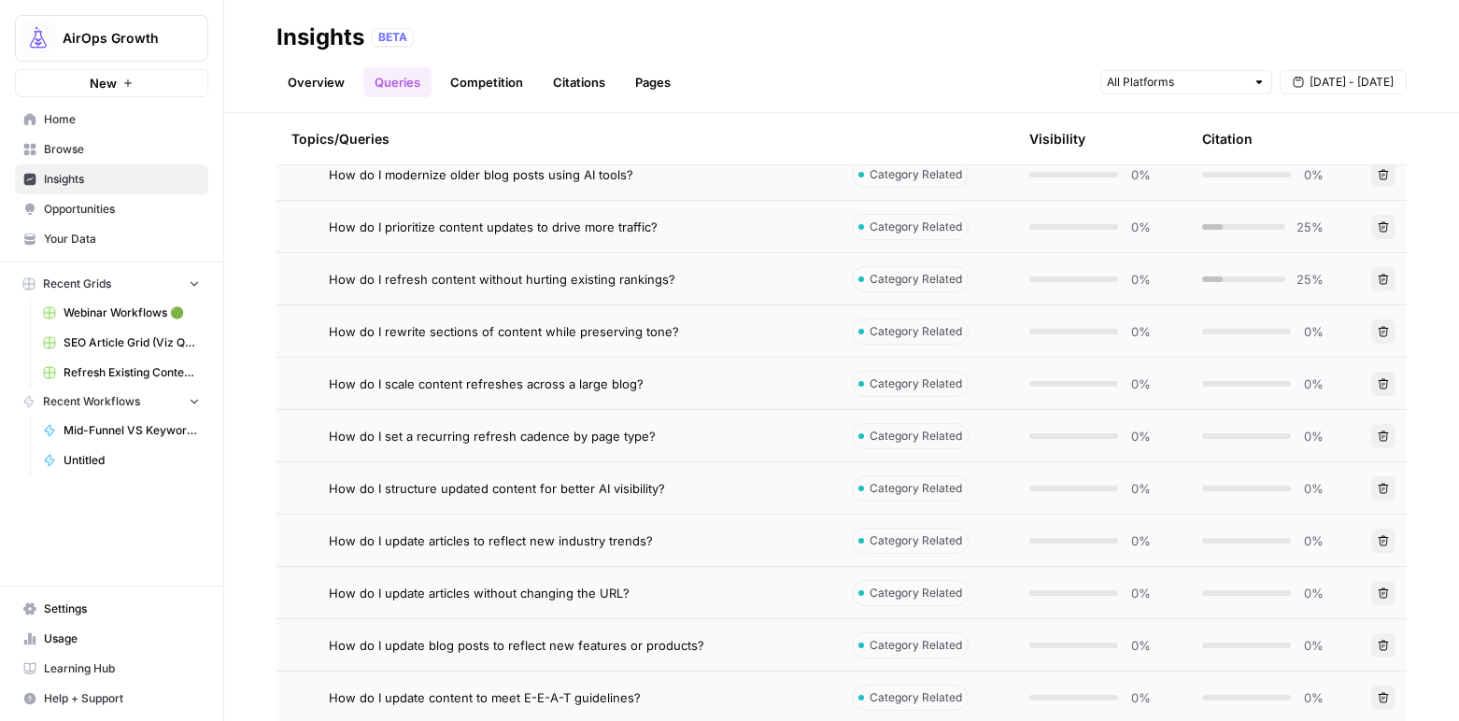
scroll to position [1494, 0]
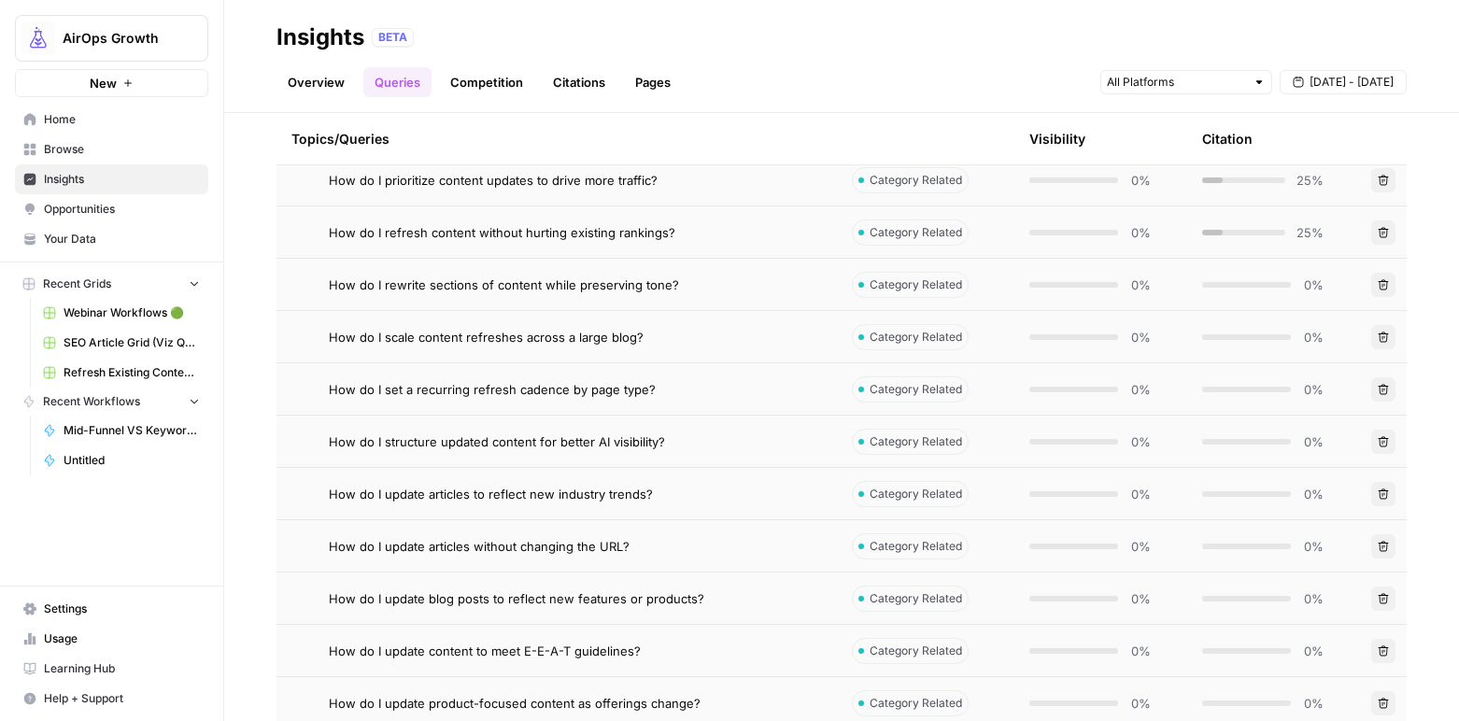
click at [576, 655] on span "How do I update content to meet E-E-A-T guidelines?" at bounding box center [485, 651] width 312 height 19
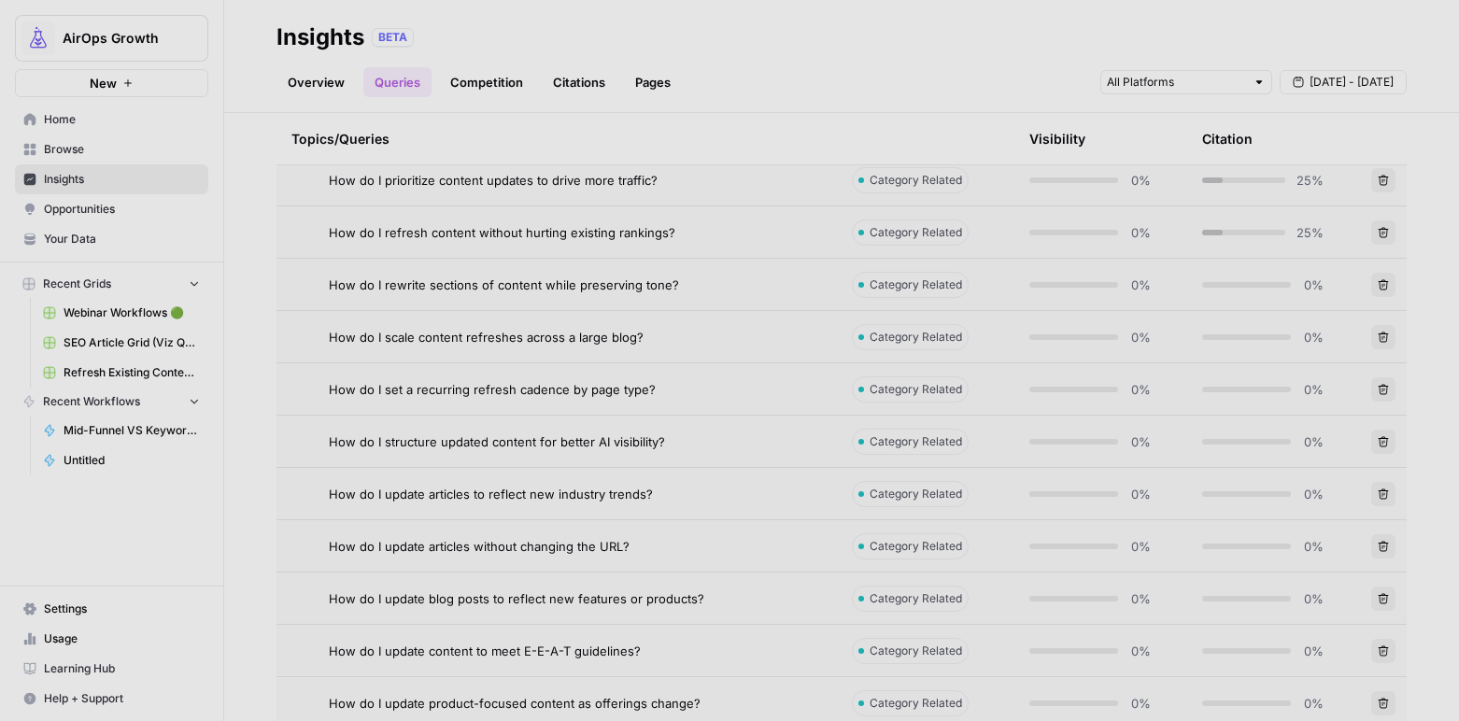
click at [576, 655] on div at bounding box center [729, 360] width 1459 height 721
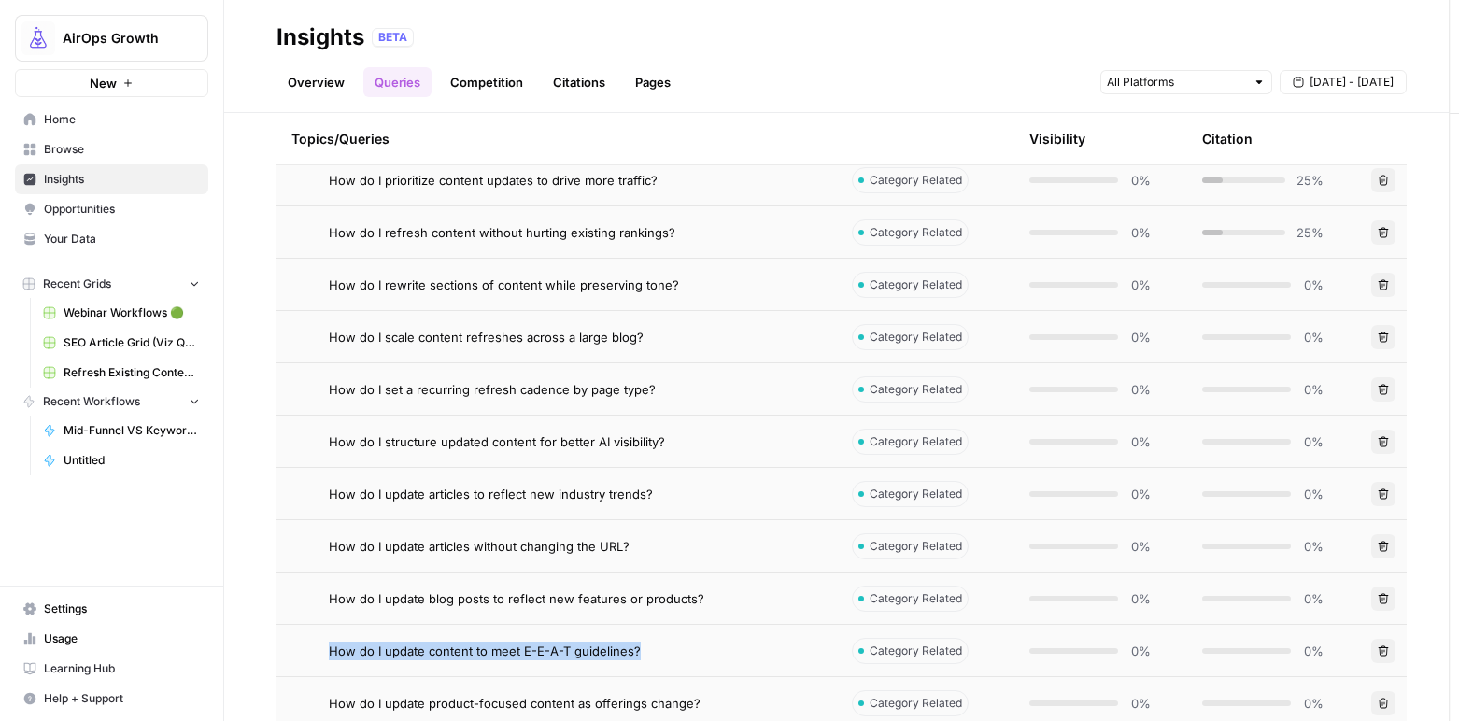
click at [576, 655] on span "How do I update content to meet E-E-A-T guidelines?" at bounding box center [485, 651] width 312 height 19
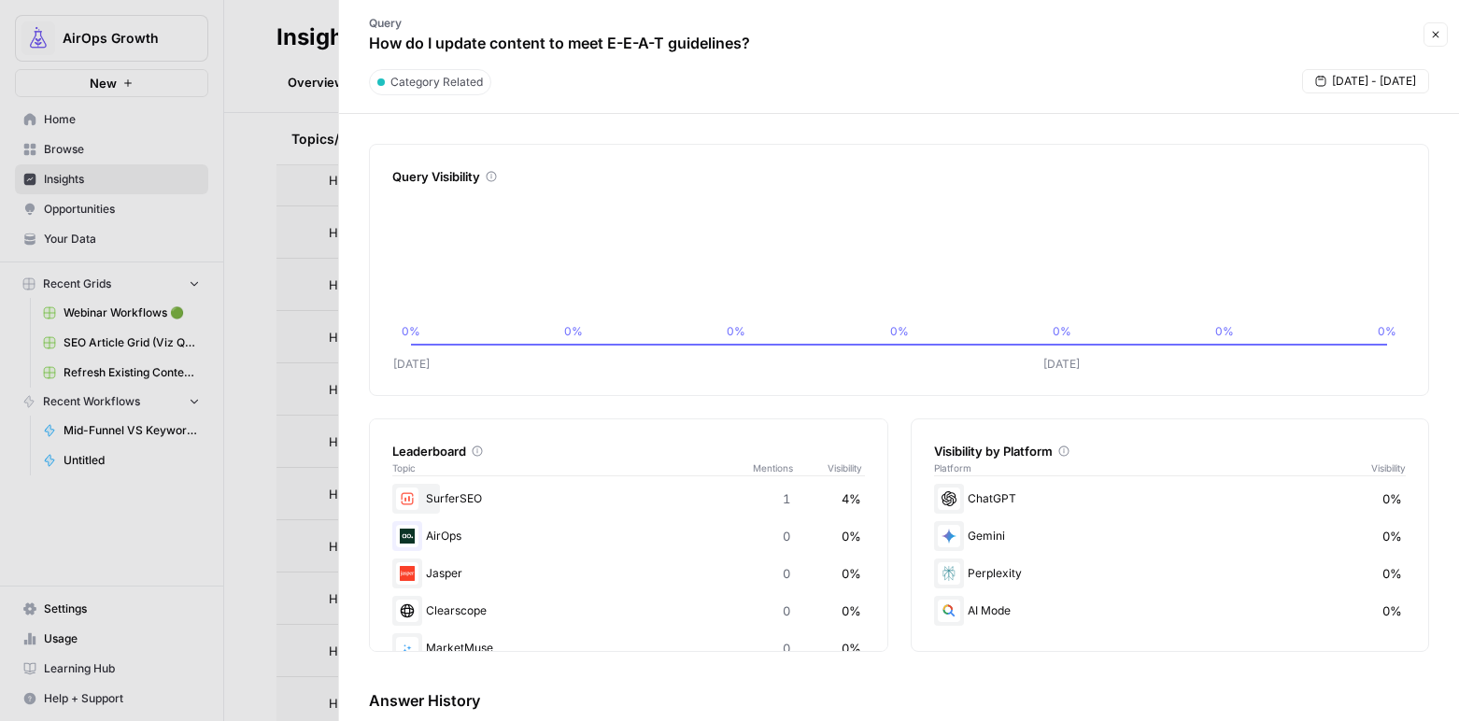
click at [1441, 27] on button "Close" at bounding box center [1436, 34] width 24 height 24
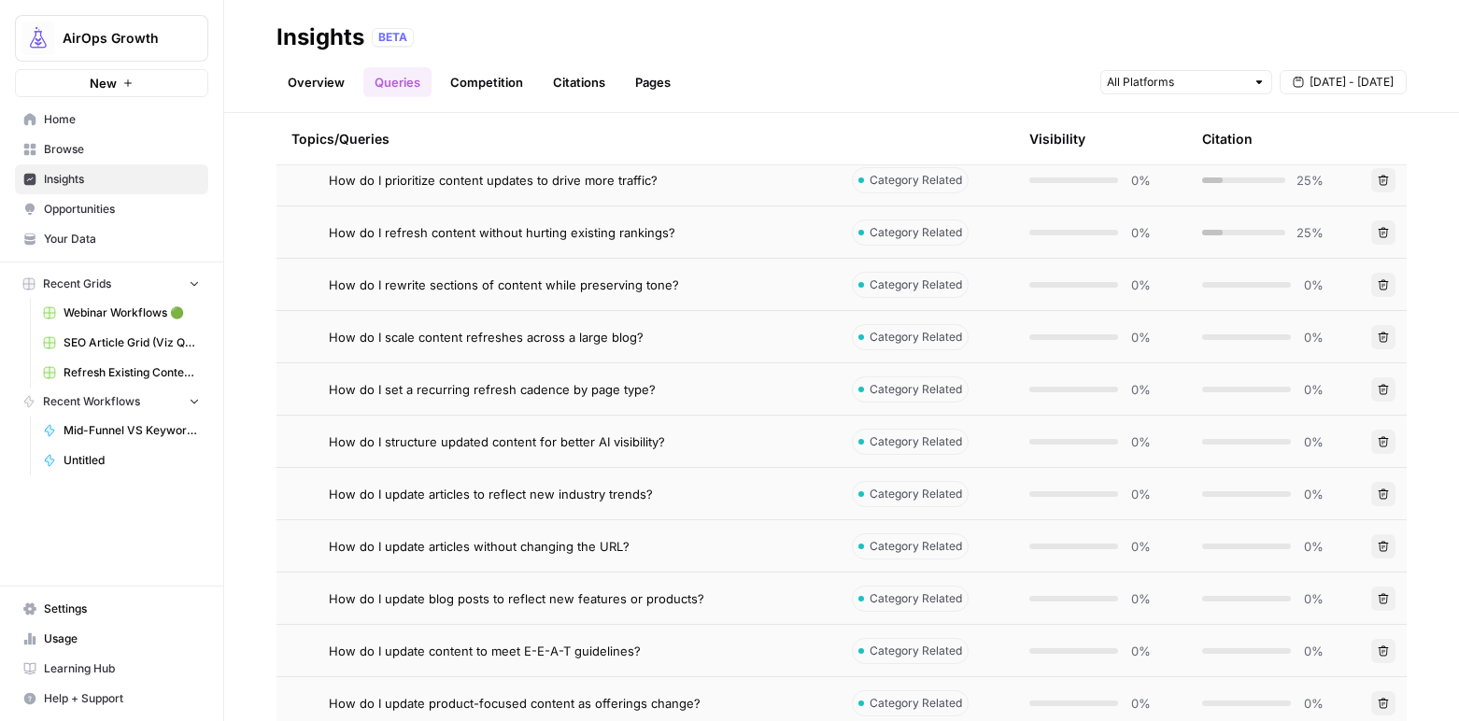
click at [127, 204] on span "Opportunities" at bounding box center [122, 209] width 156 height 17
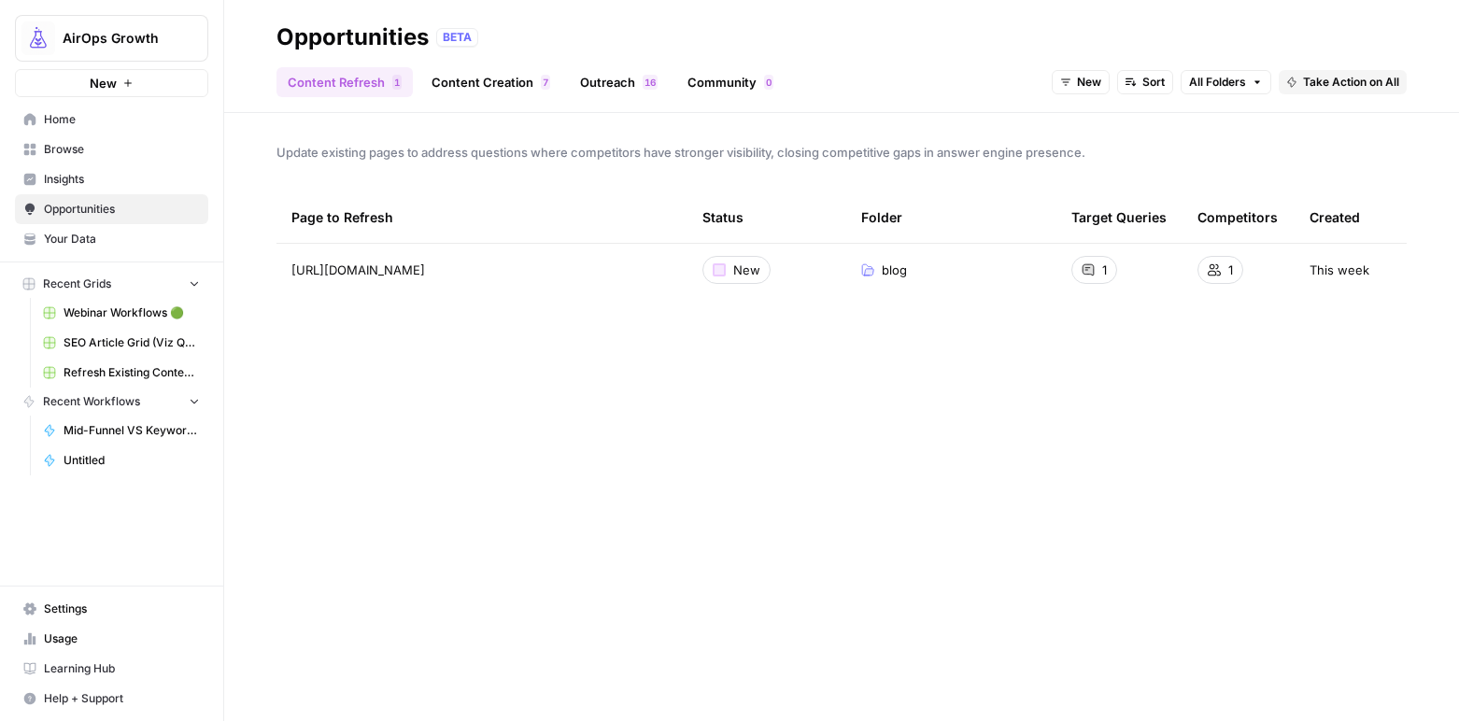
click at [469, 77] on link "Content Creation 7" at bounding box center [490, 82] width 141 height 30
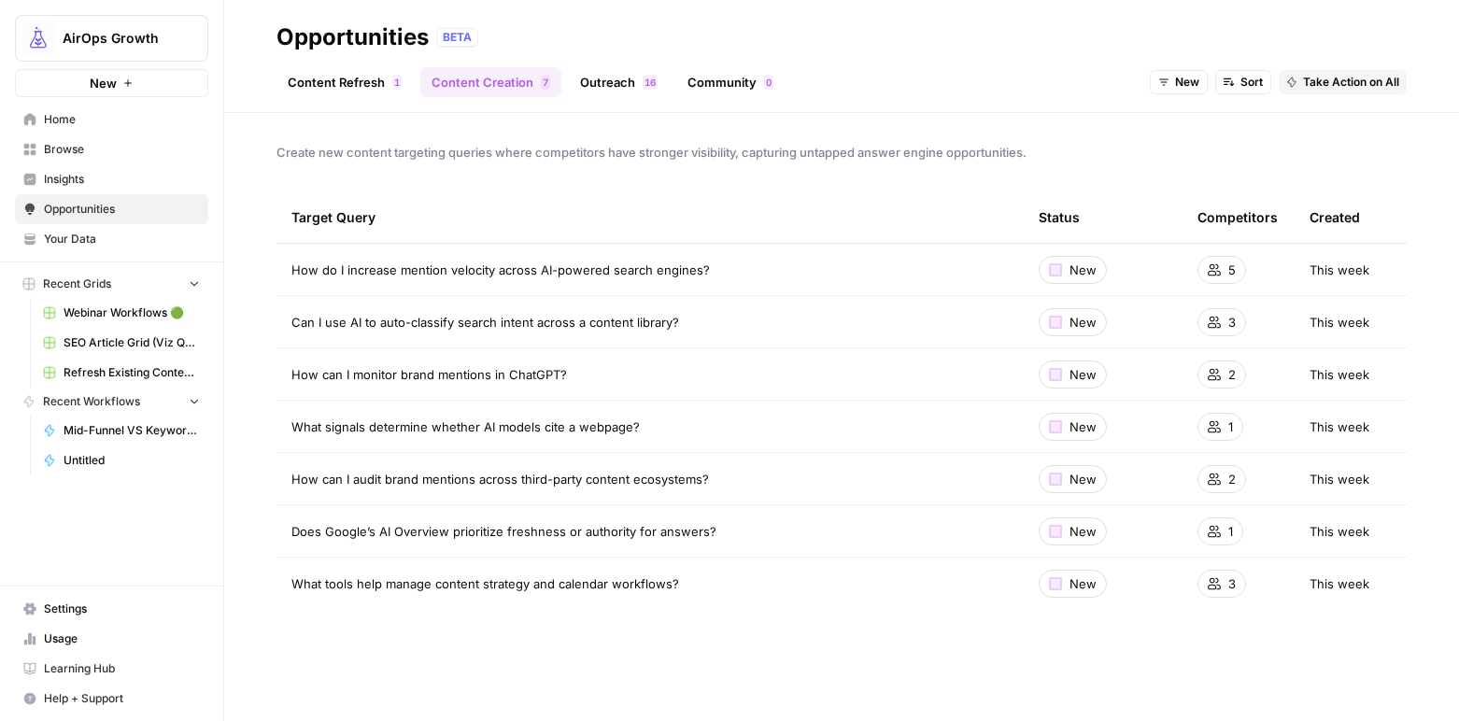
click at [83, 180] on span "Insights" at bounding box center [122, 179] width 156 height 17
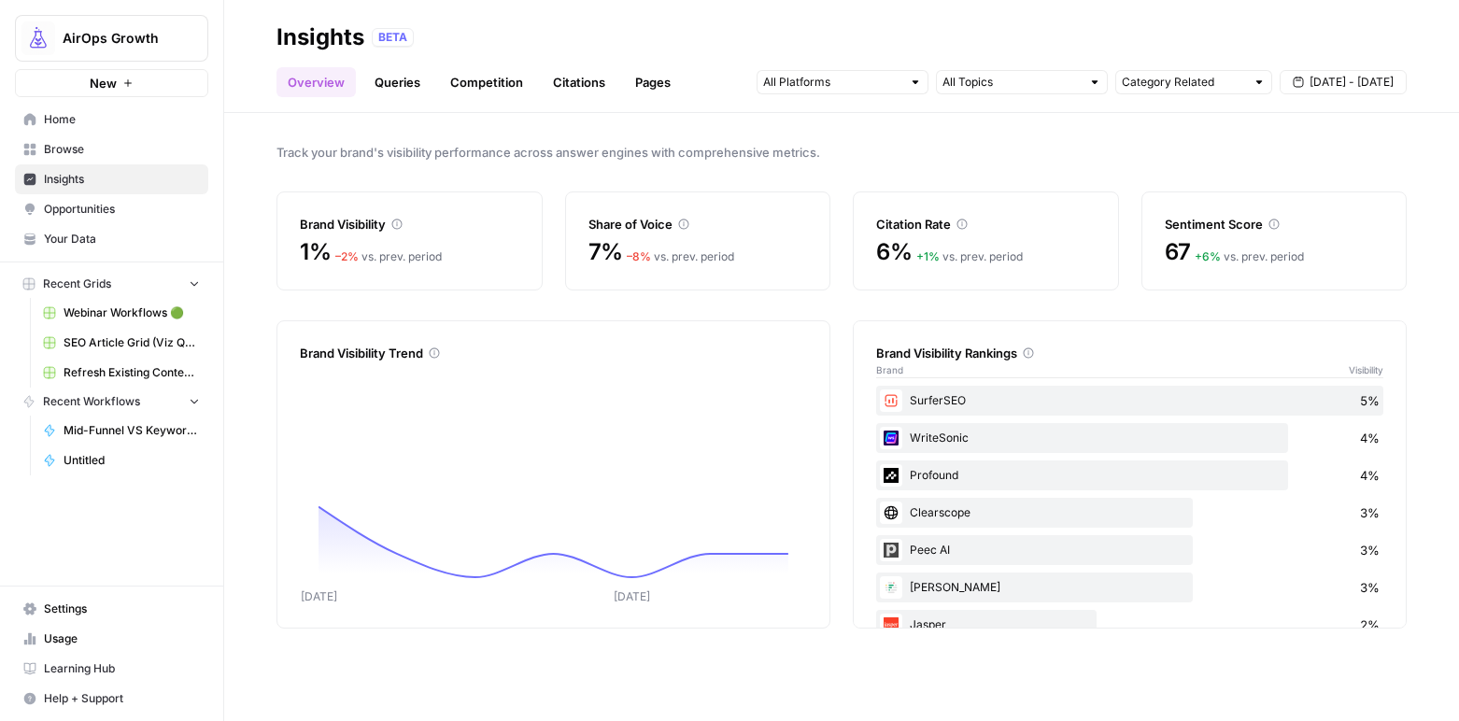
click at [395, 89] on link "Queries" at bounding box center [397, 82] width 68 height 30
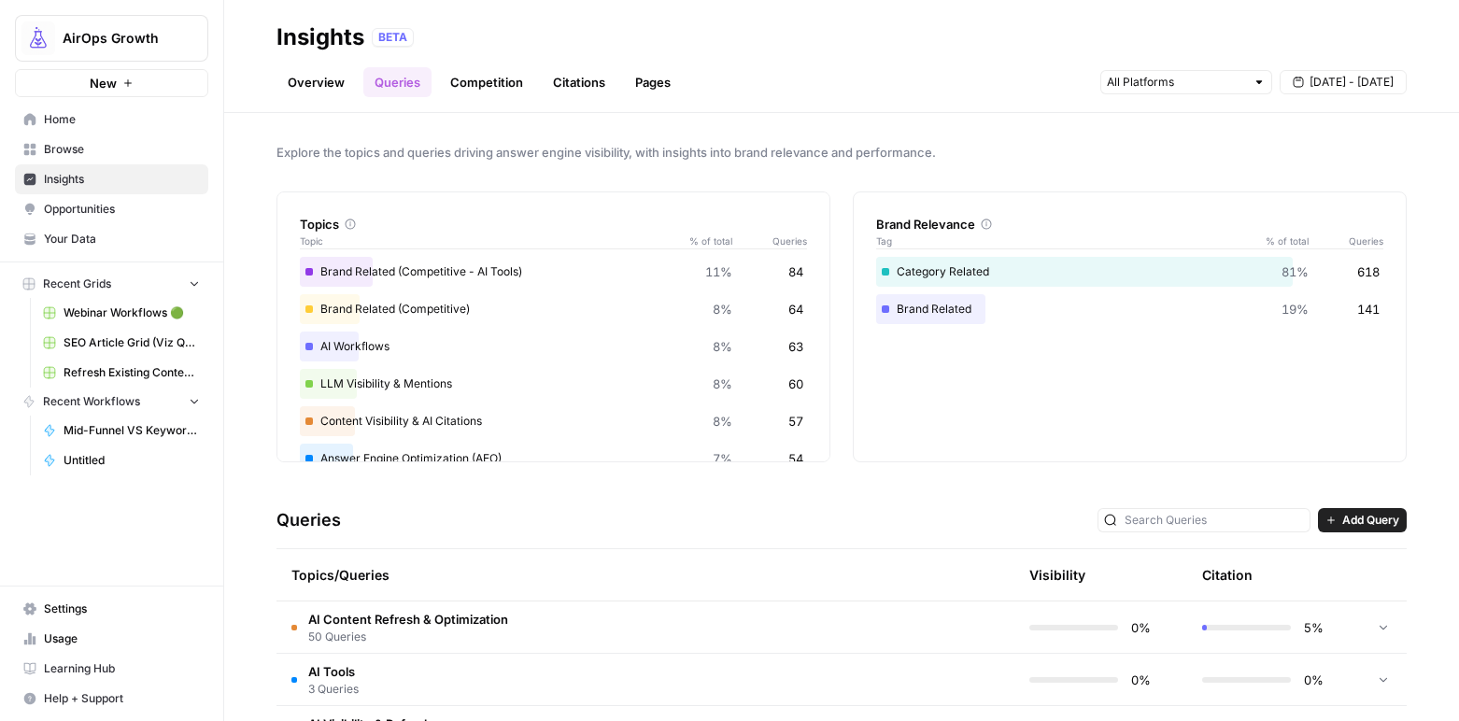
scroll to position [99, 0]
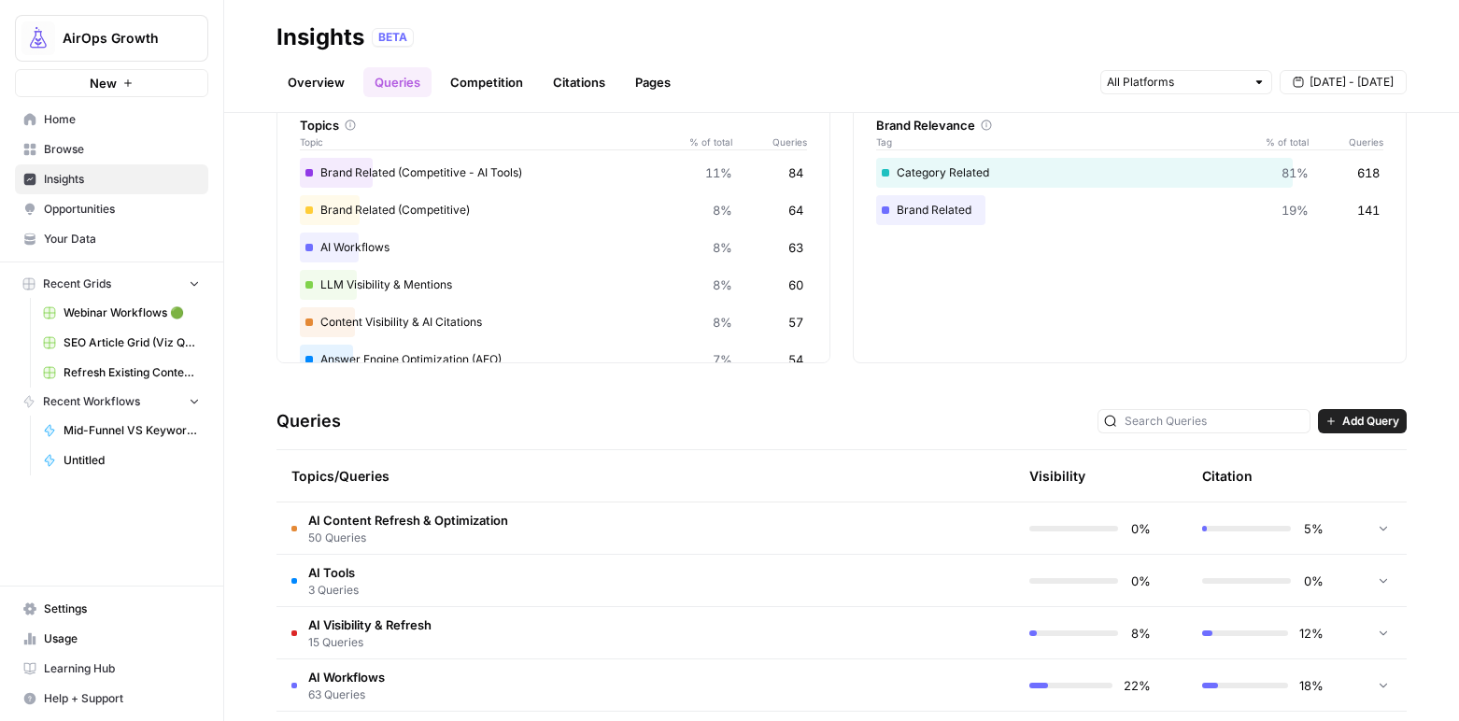
click at [503, 526] on span "AI Content Refresh & Optimization" at bounding box center [408, 520] width 200 height 19
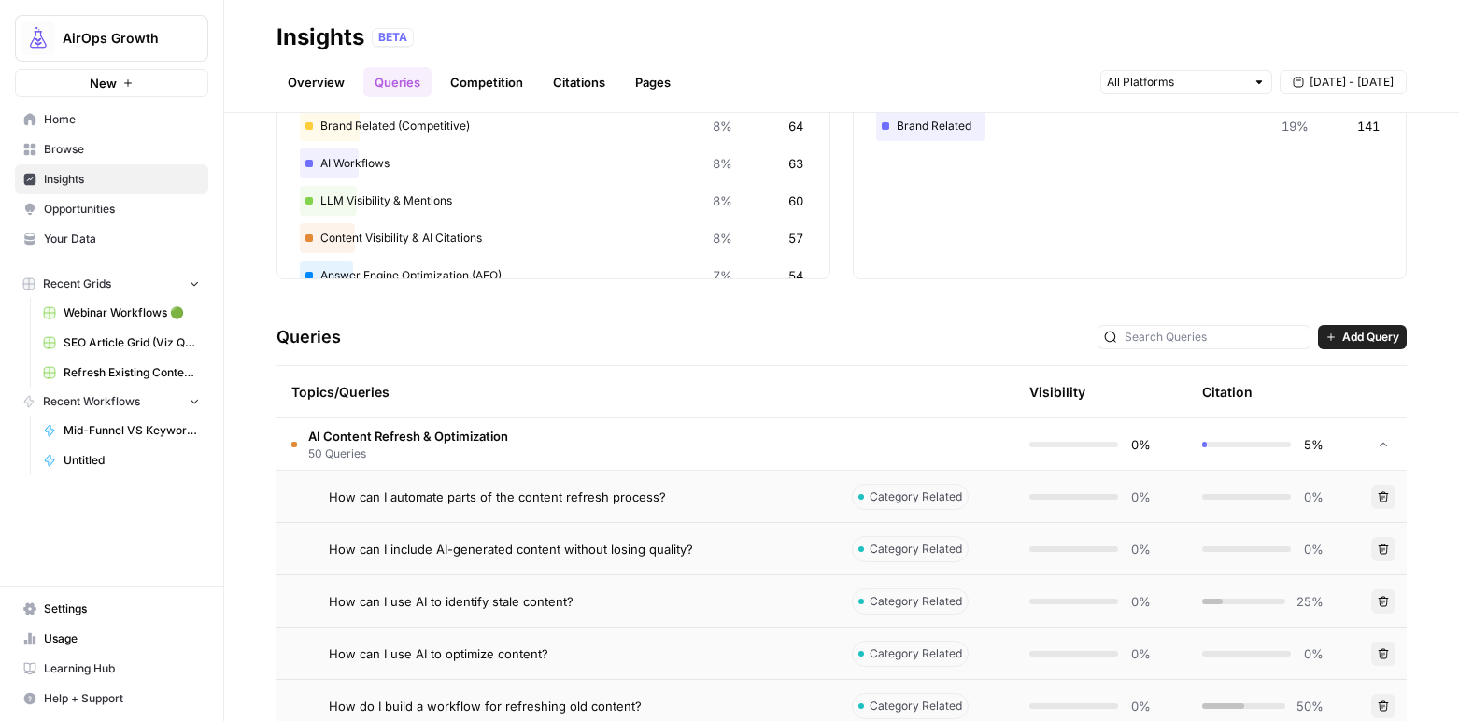
scroll to position [202, 0]
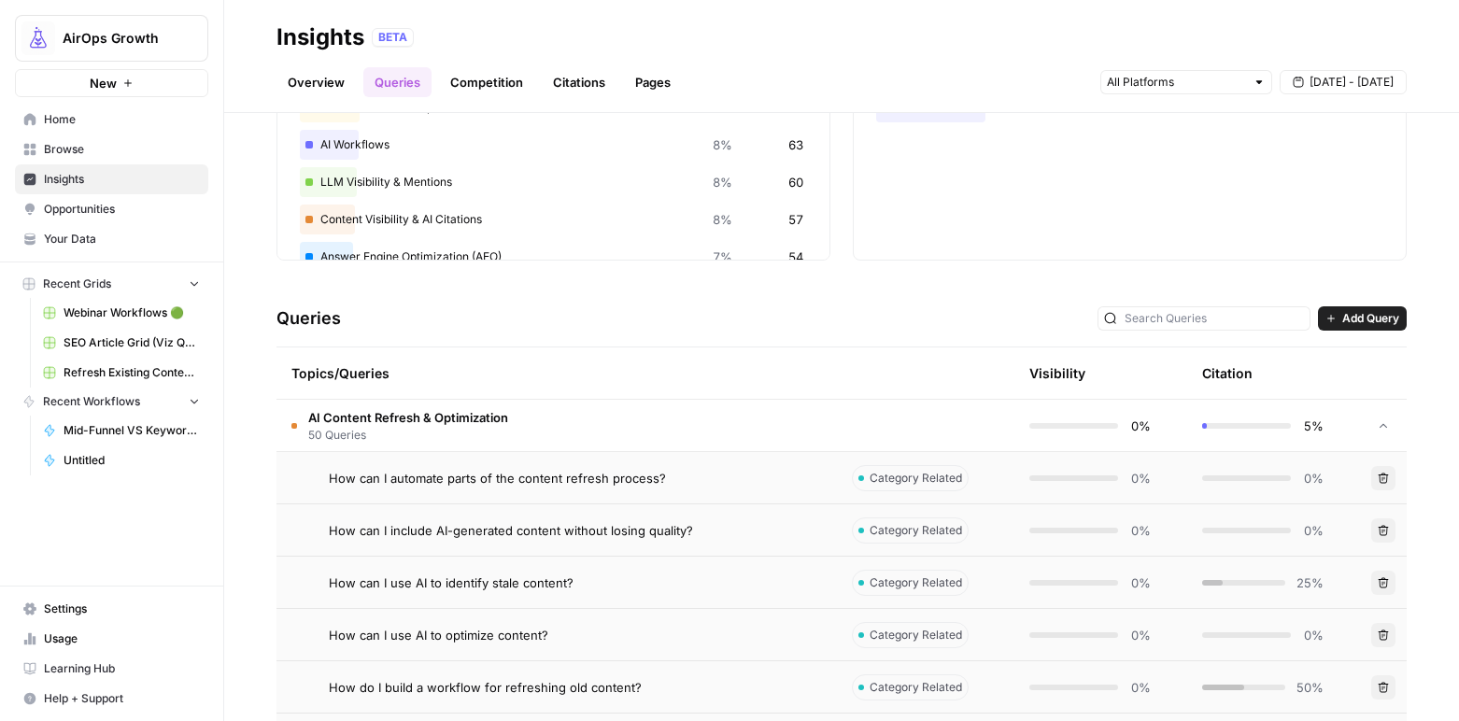
click at [133, 208] on span "Opportunities" at bounding box center [122, 209] width 156 height 17
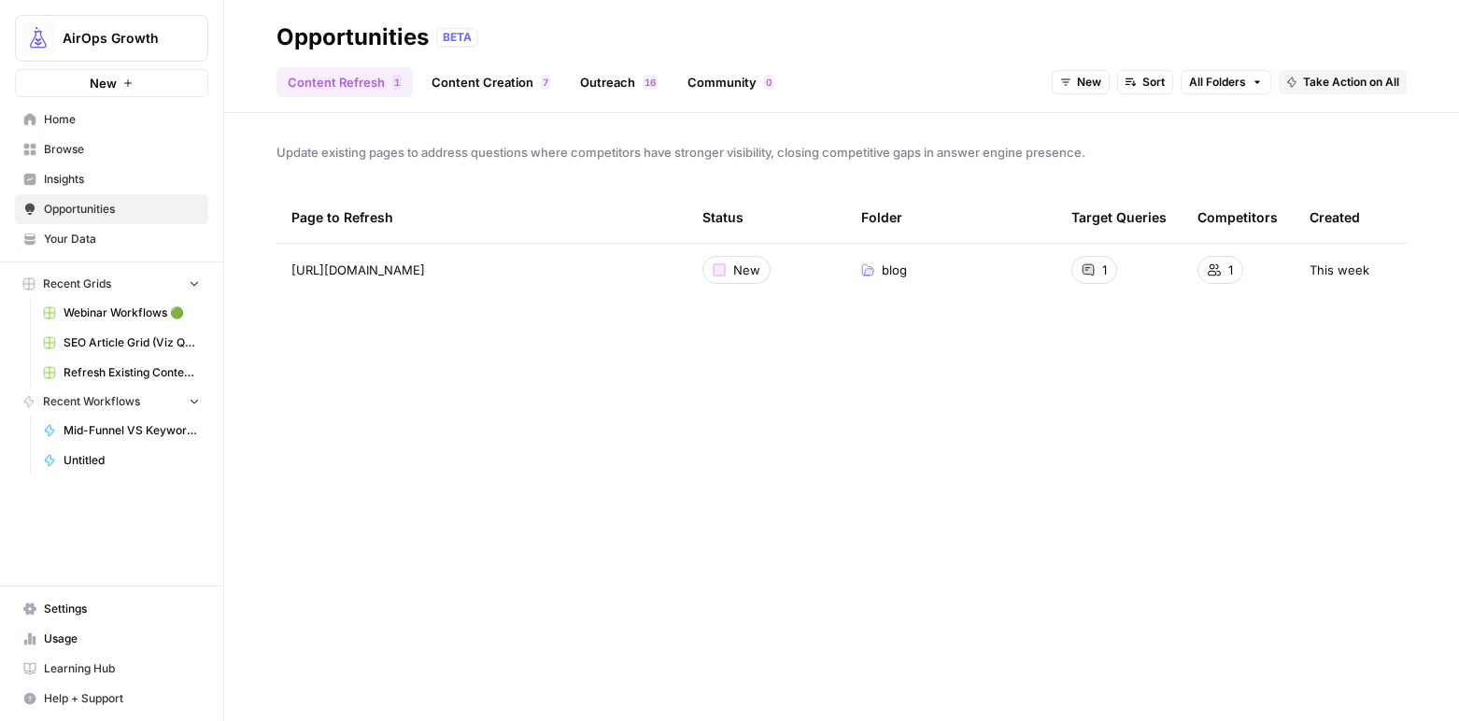
click at [110, 173] on span "Insights" at bounding box center [122, 179] width 156 height 17
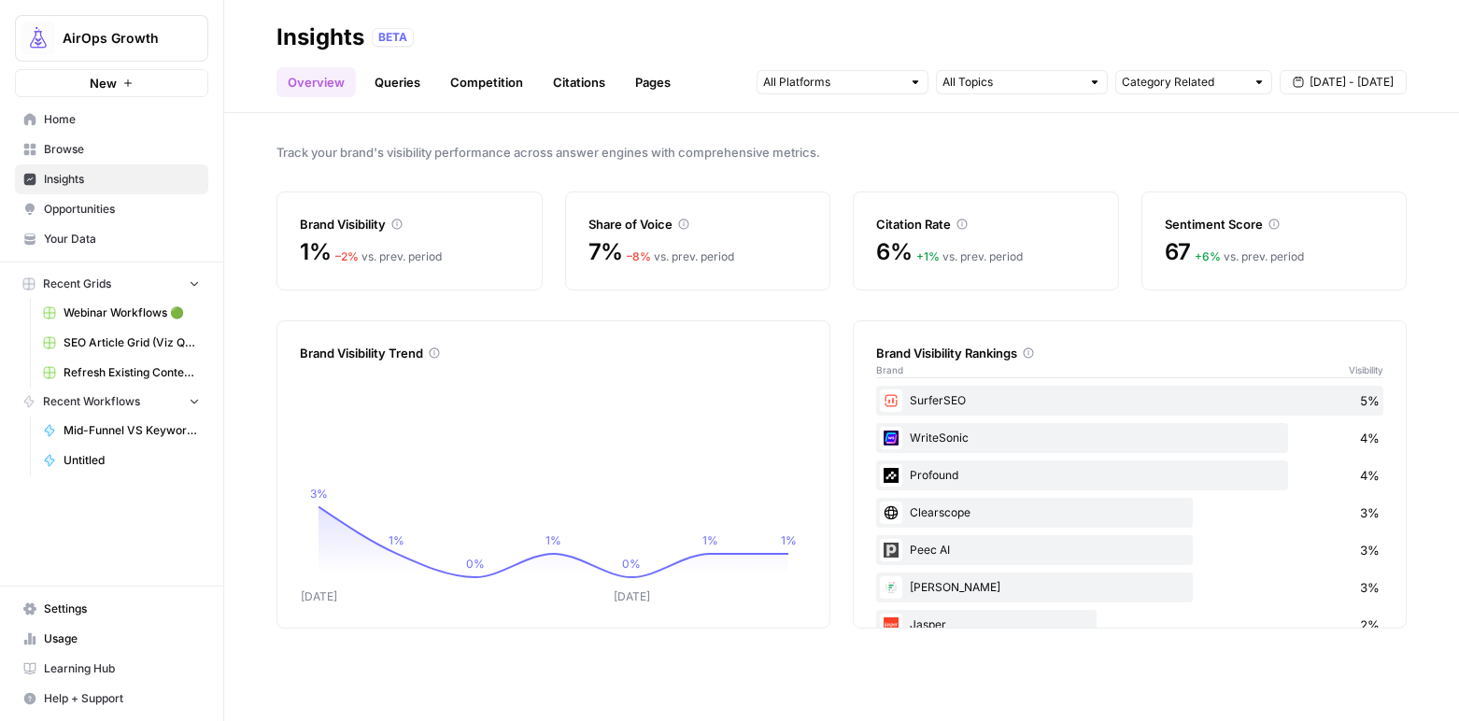
click at [397, 76] on link "Queries" at bounding box center [397, 82] width 68 height 30
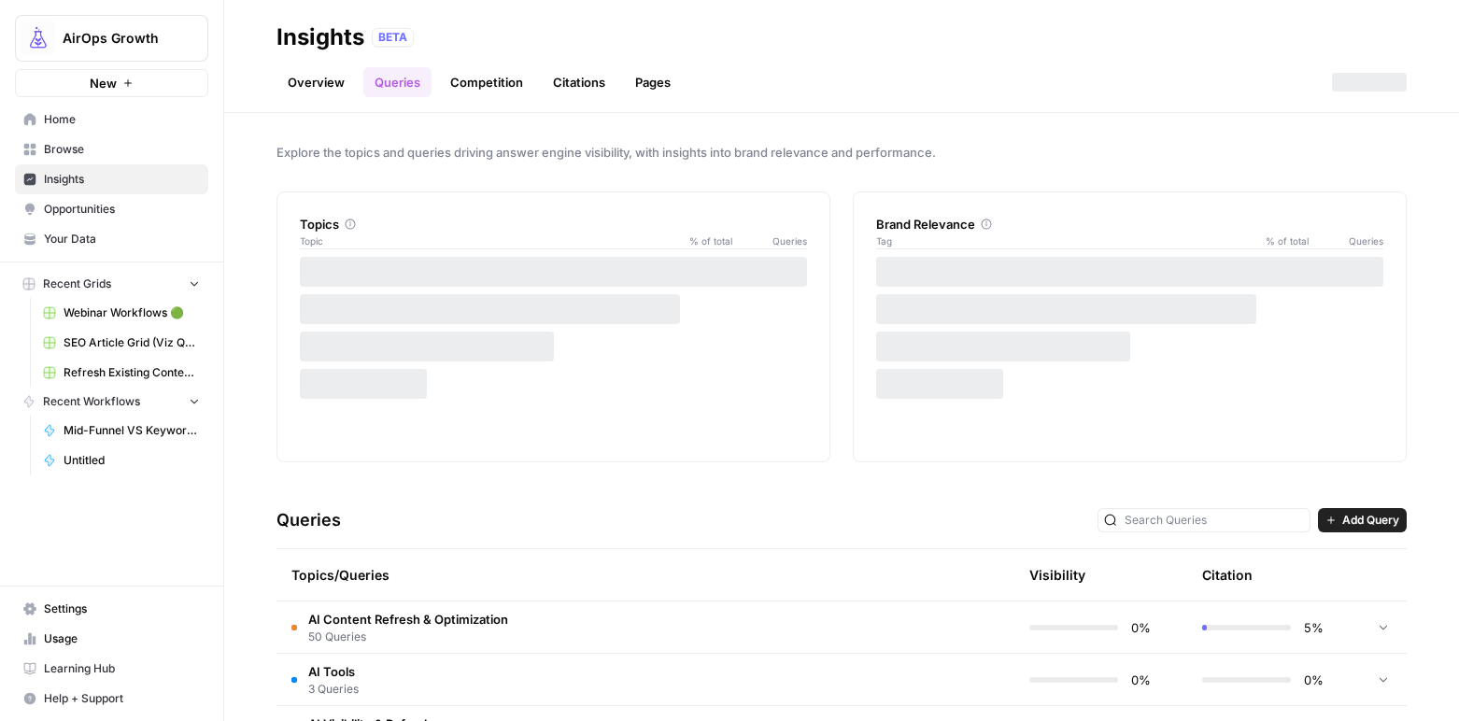
scroll to position [179, 0]
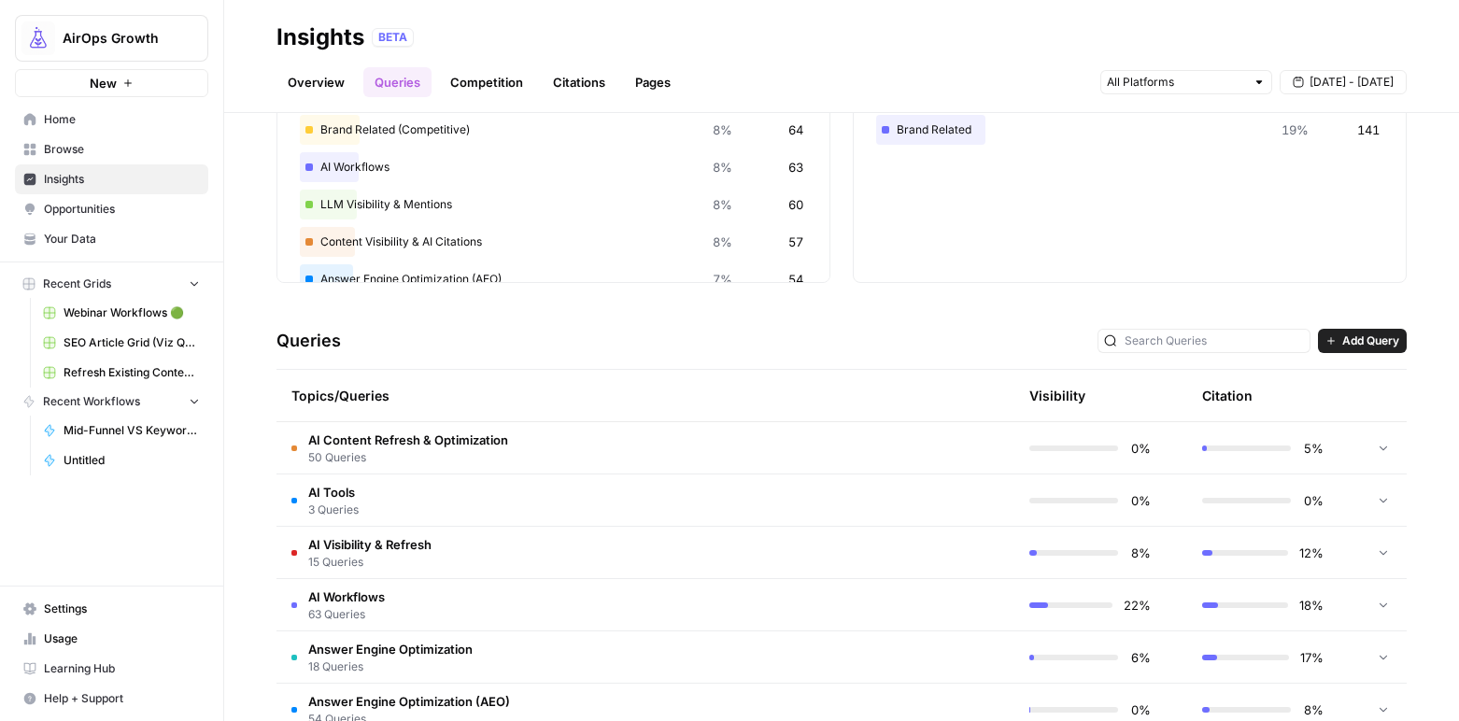
click at [413, 439] on span "AI Content Refresh & Optimization" at bounding box center [408, 440] width 200 height 19
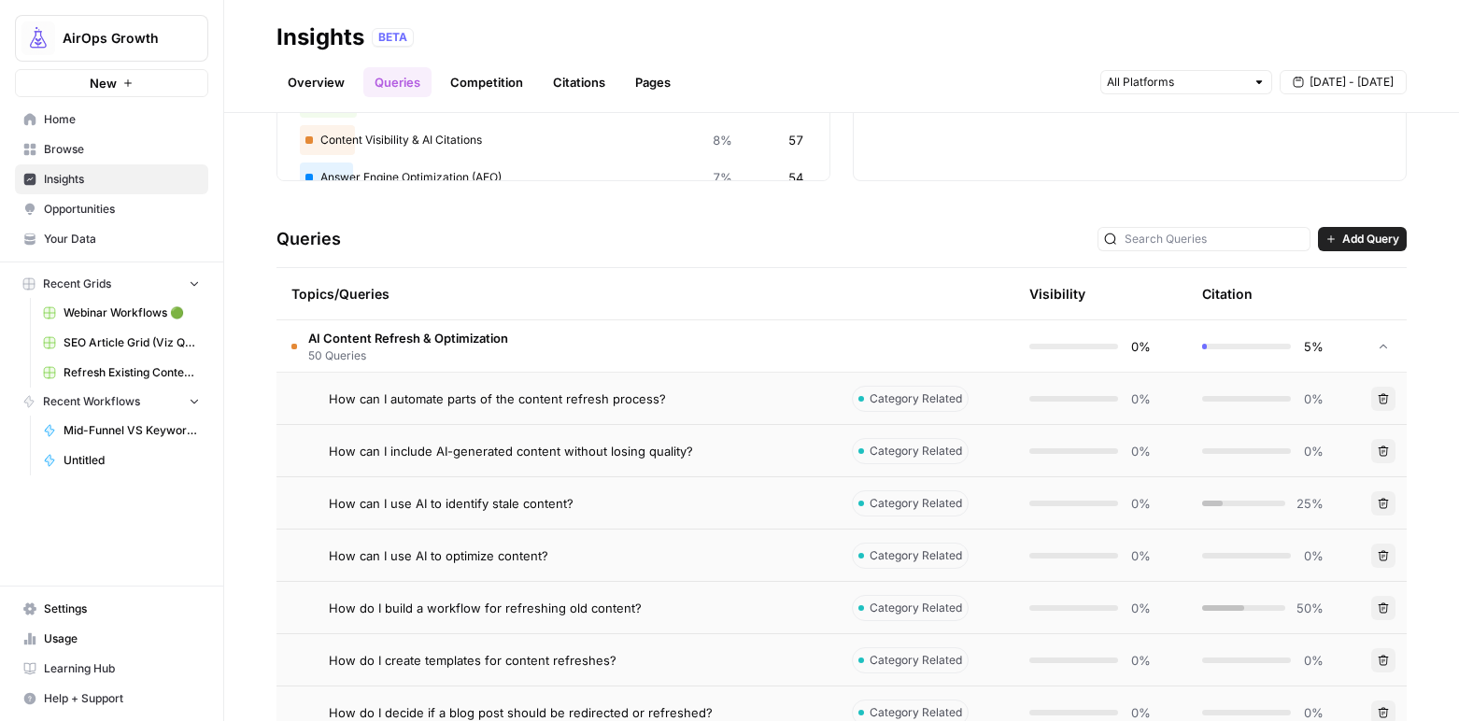
scroll to position [280, 0]
